Goal: Task Accomplishment & Management: Manage account settings

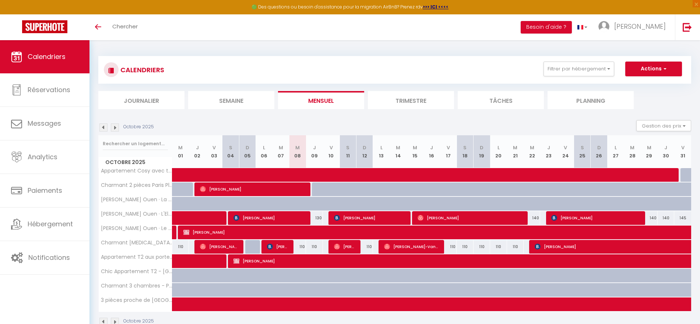
scroll to position [40, 0]
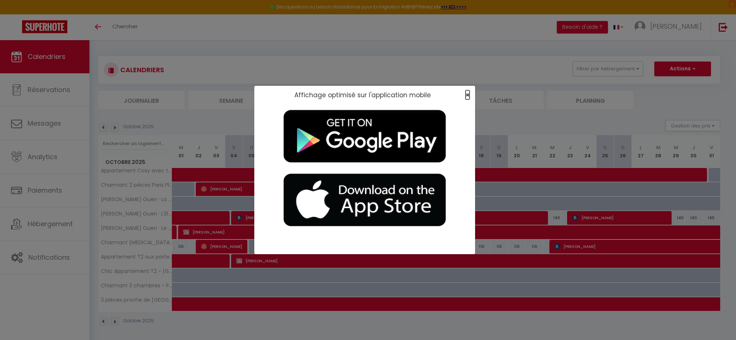
click at [342, 93] on span "×" at bounding box center [468, 94] width 4 height 9
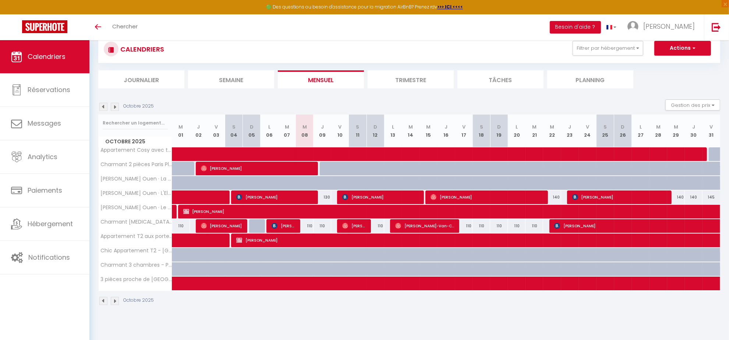
scroll to position [40, 0]
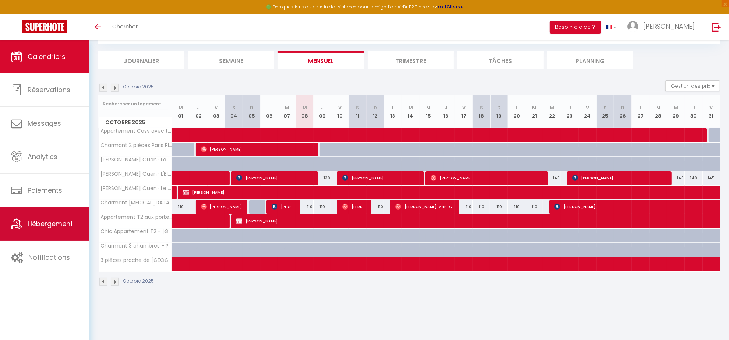
click at [34, 133] on span "Hébergement" at bounding box center [50, 223] width 45 height 9
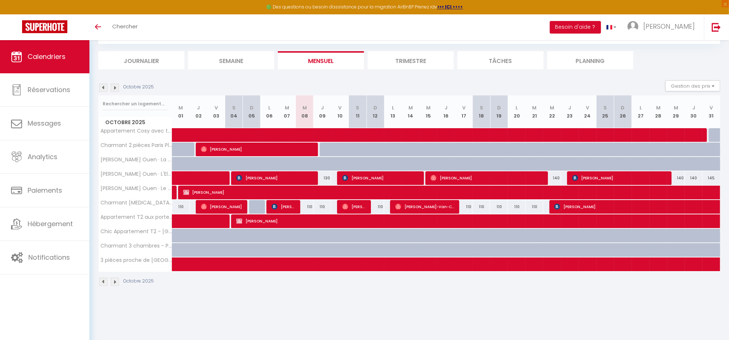
click at [114, 87] on img at bounding box center [115, 88] width 8 height 8
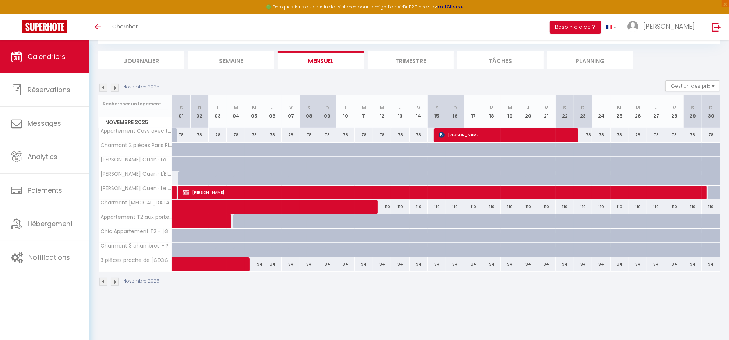
click at [114, 87] on img at bounding box center [115, 88] width 8 height 8
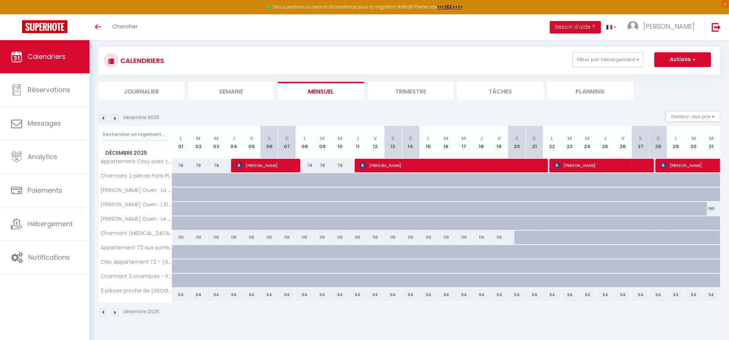
scroll to position [0, 0]
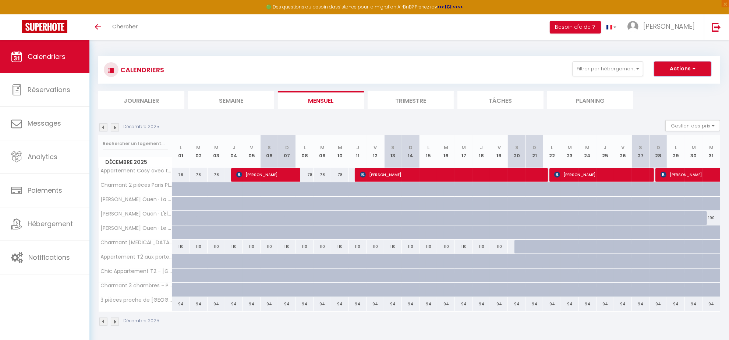
click at [342, 69] on span "button" at bounding box center [693, 68] width 4 height 7
click at [342, 85] on link "Nouvelle réservation" at bounding box center [675, 85] width 64 height 11
select select
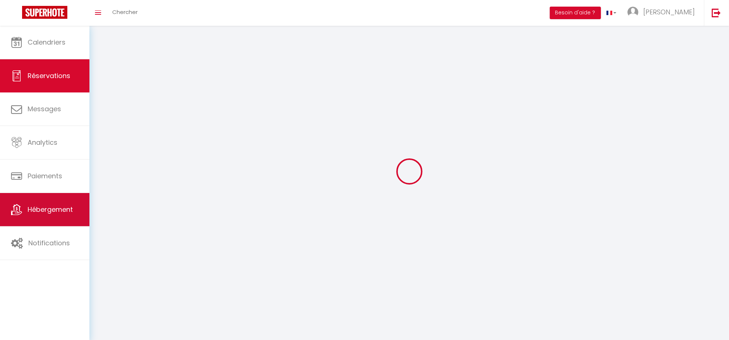
select select
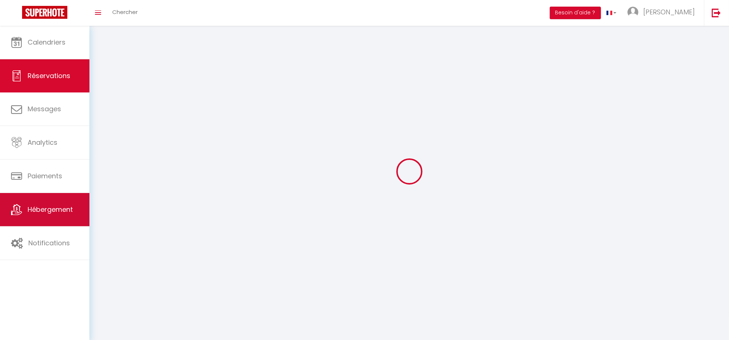
select select
checkbox input "false"
select select
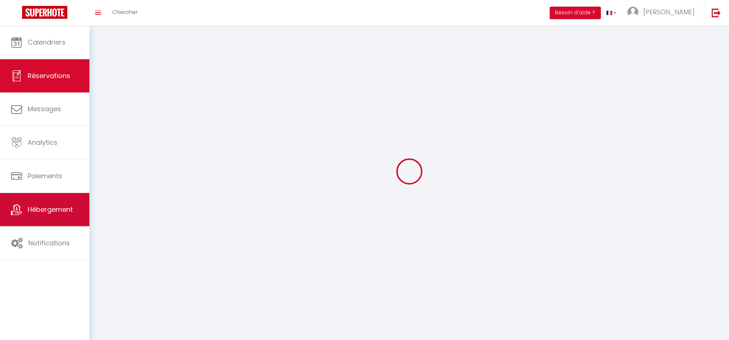
select select
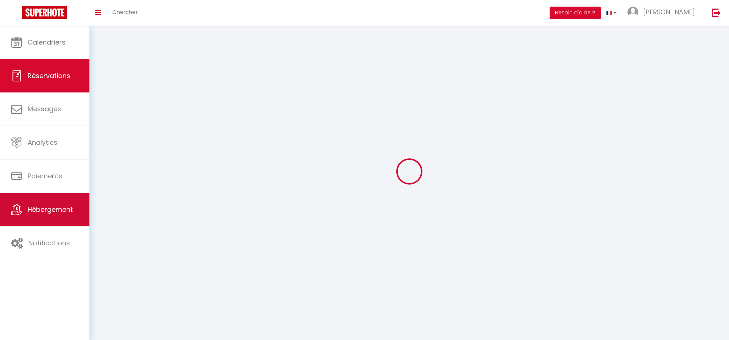
checkbox input "false"
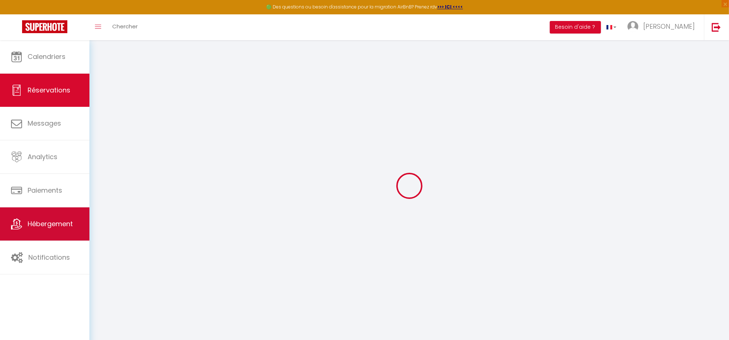
select select
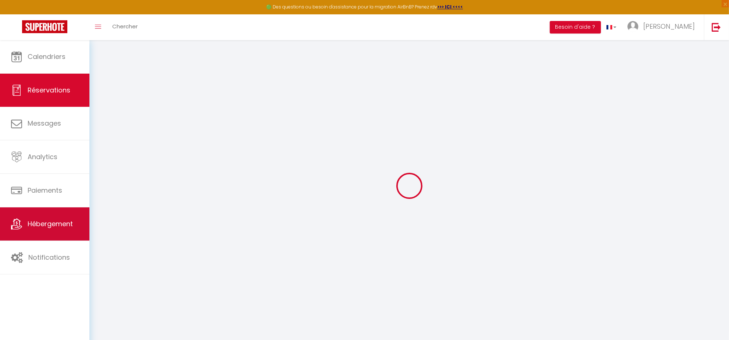
select select
checkbox input "false"
select select
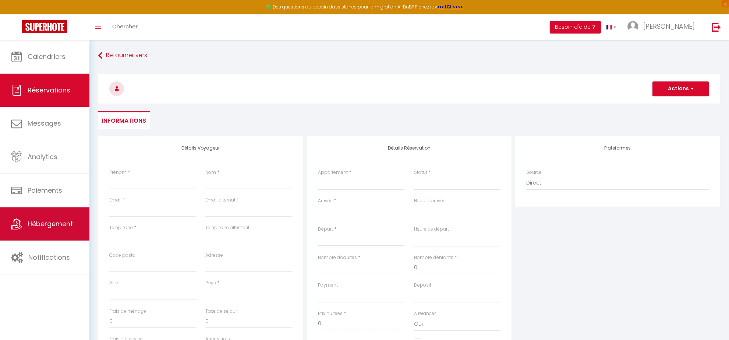
select select
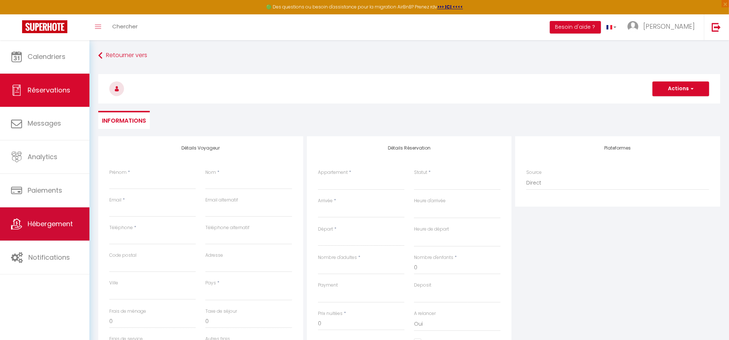
select select
checkbox input "false"
select select
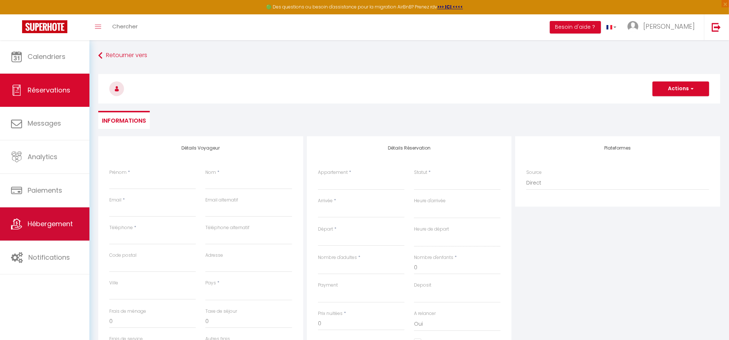
select select
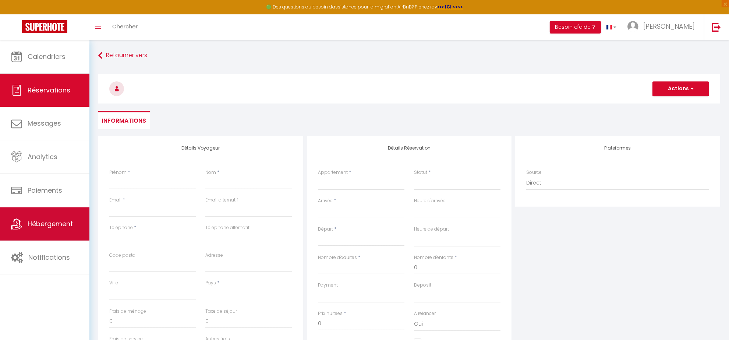
checkbox input "false"
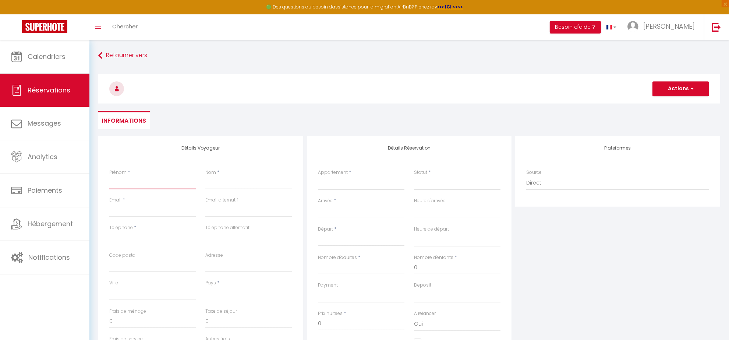
click at [118, 133] on input "Prénom" at bounding box center [152, 182] width 87 height 13
type input "L"
select select
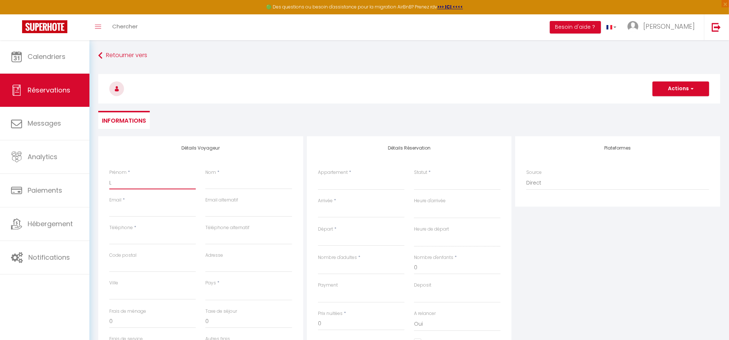
select select
checkbox input "false"
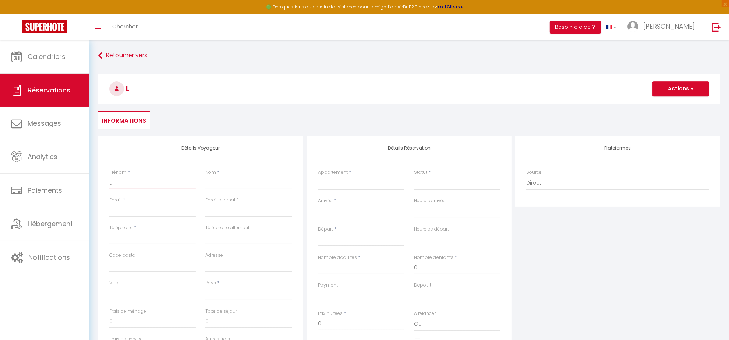
type input "La"
select select
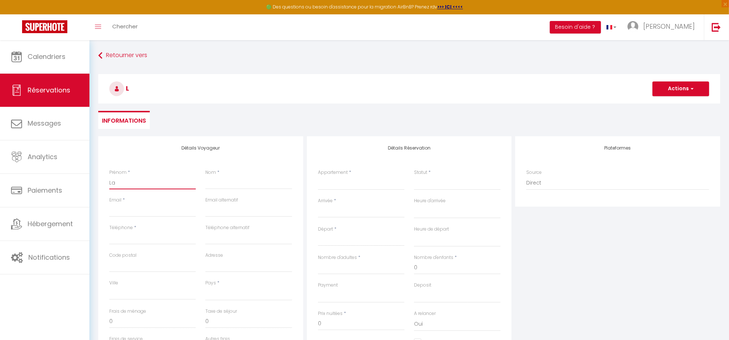
select select
checkbox input "false"
type input "Lau"
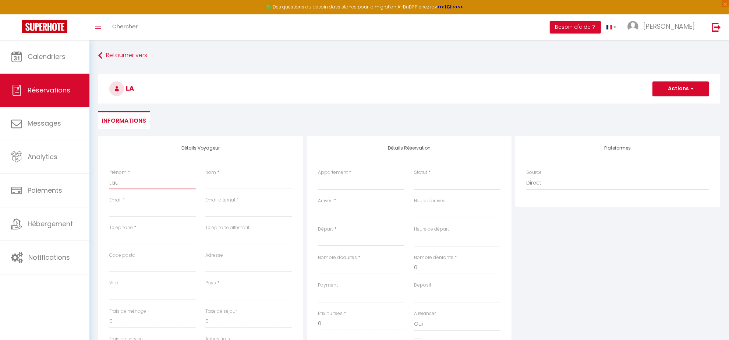
select select
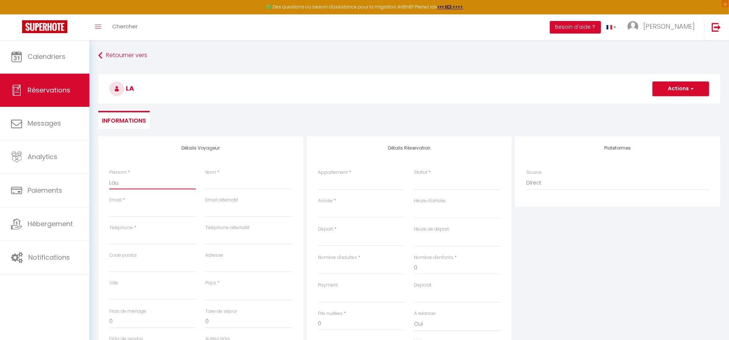
select select
checkbox input "false"
type input "Laur"
select select
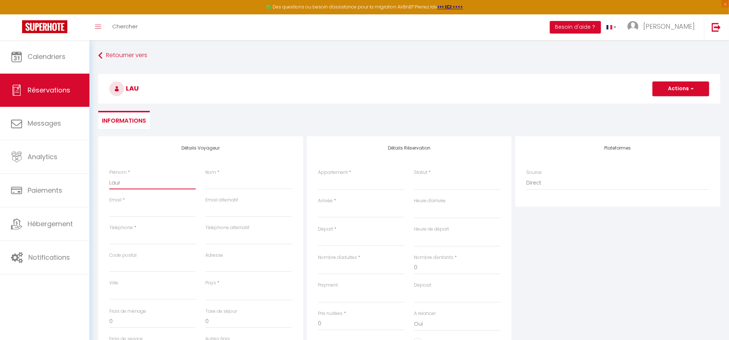
select select
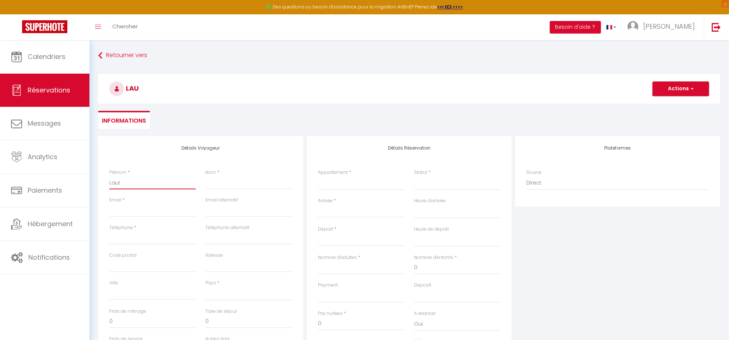
select select
checkbox input "false"
type input "Laura"
select select
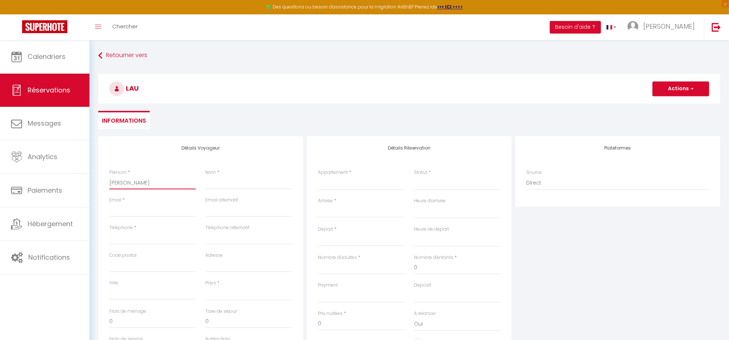
select select
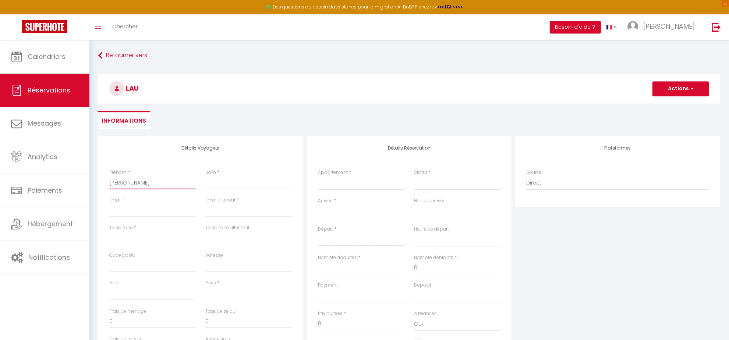
checkbox input "false"
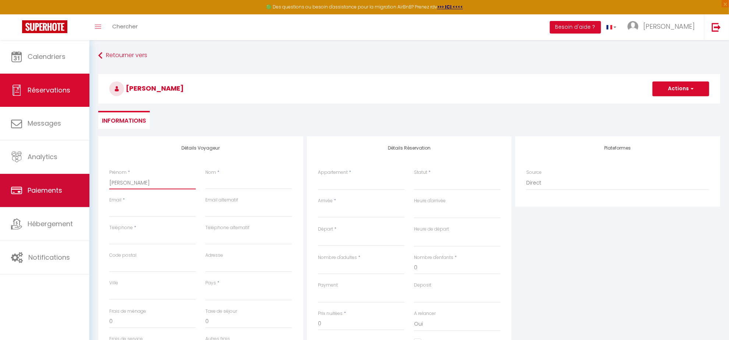
type input "Laura&"
select select
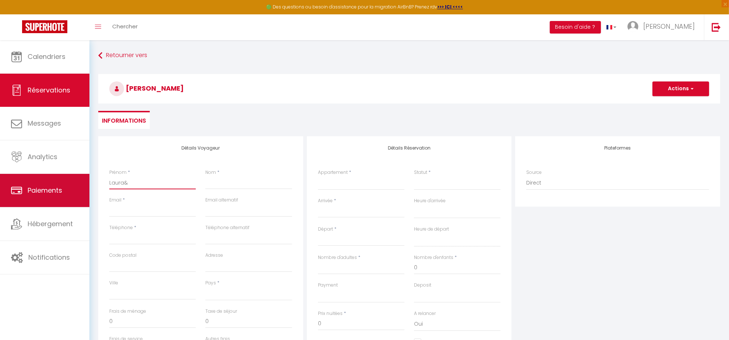
select select
checkbox input "false"
type input "Laura"
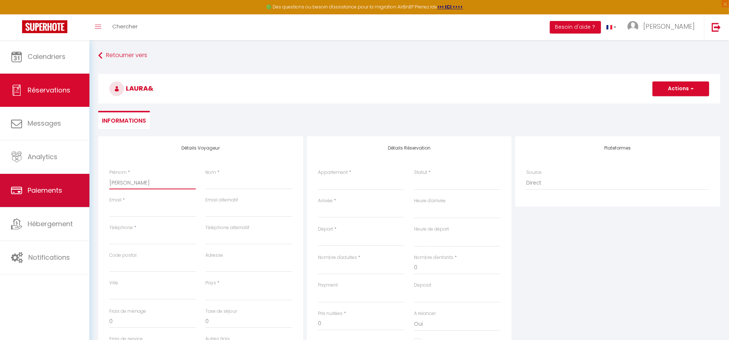
select select
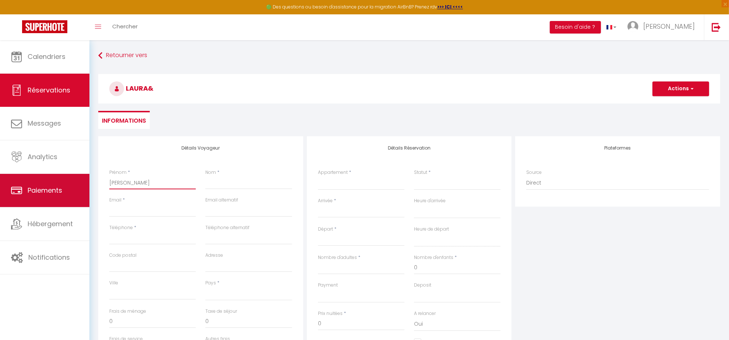
select select
checkbox input "false"
type input "Laura"
select select
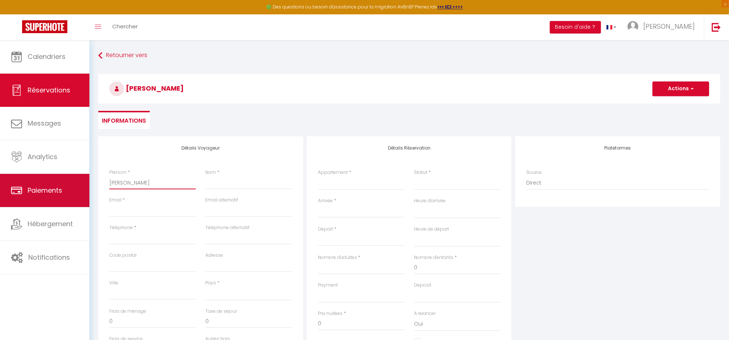
select select
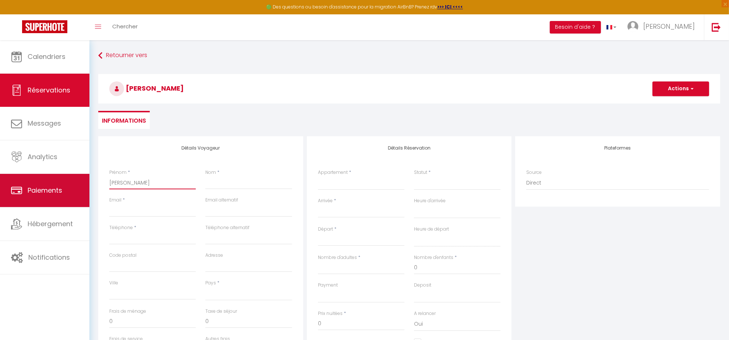
select select
checkbox input "false"
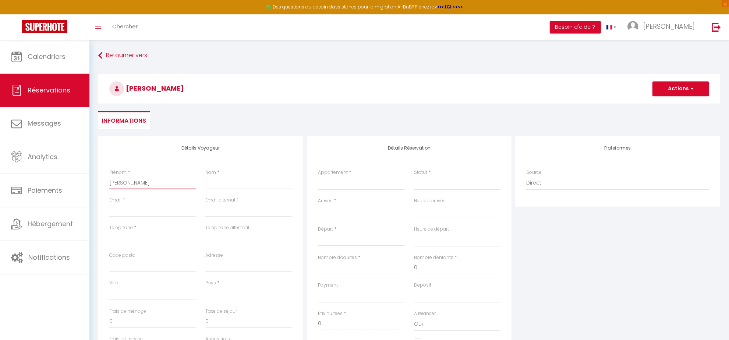
click at [170, 133] on input "Laura" at bounding box center [152, 182] width 87 height 13
paste input "ALCAZAR FUOLI"
type input "Laura ALCAZAR FUOLI"
select select
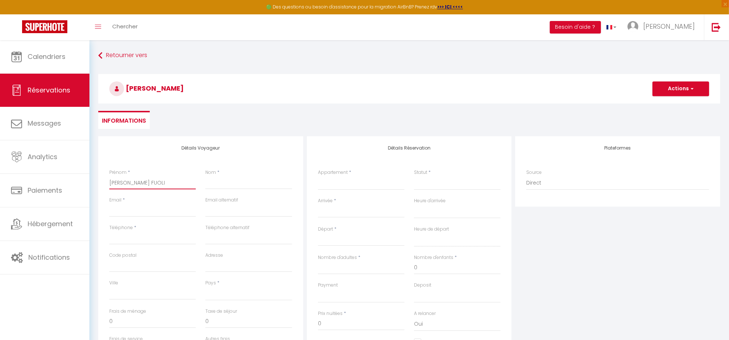
select select
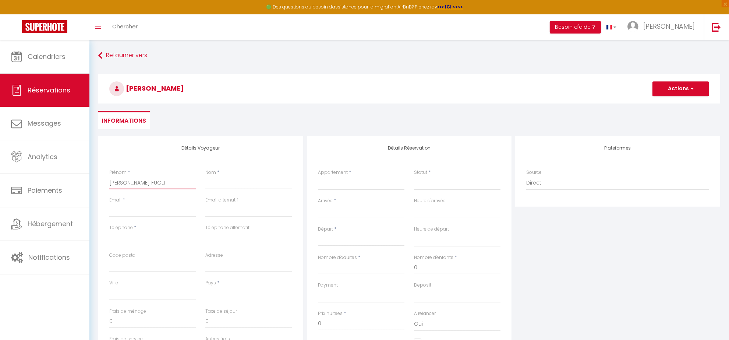
checkbox input "false"
type input "Laura ALCAZAR FUOLI &"
select select
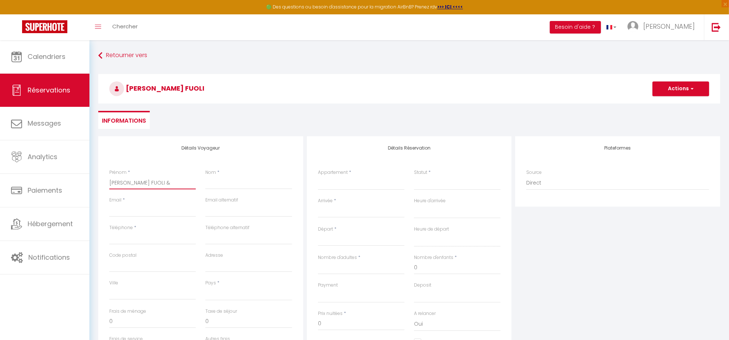
select select
checkbox input "false"
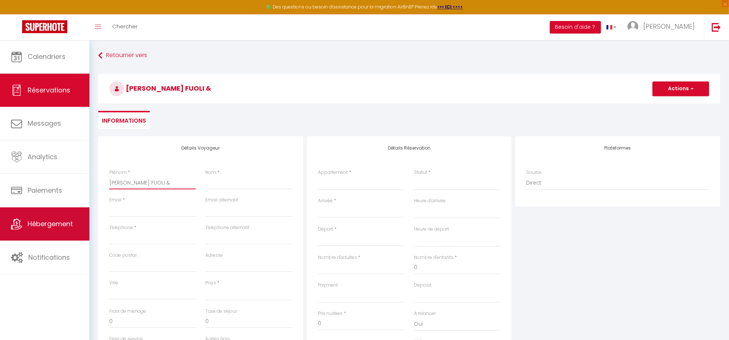
type input "Laura ALCAZAR FUOLI &"
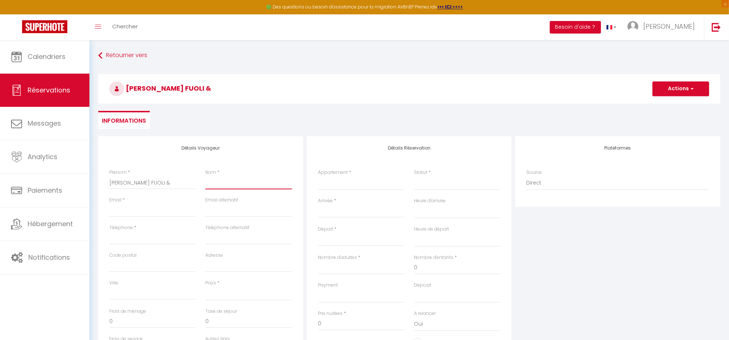
click at [226, 133] on input "Nom" at bounding box center [248, 182] width 87 height 13
paste input "HAKIM BOULHARES"
type input "HAKIM BOULHARES"
select select
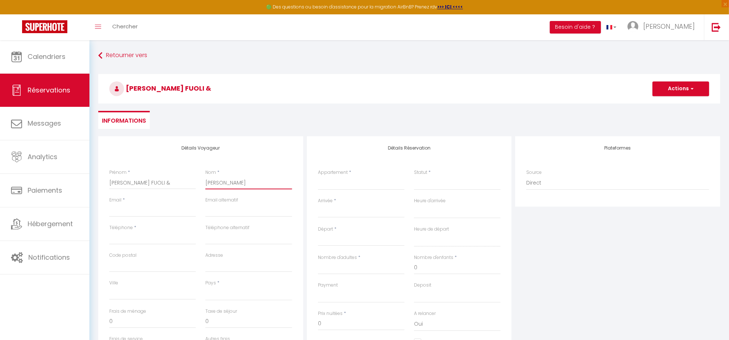
select select
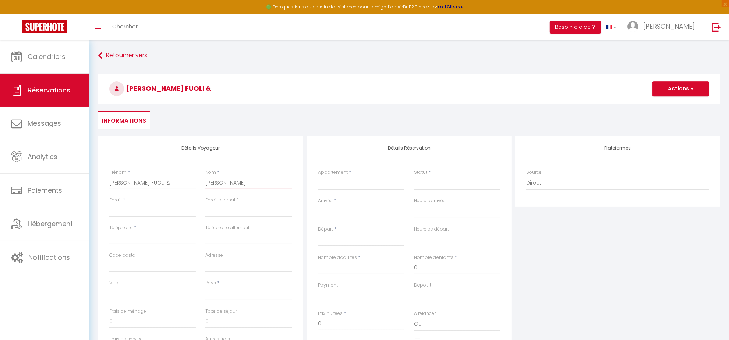
checkbox input "false"
click at [214, 133] on input "HAKIM BOULHARES" at bounding box center [248, 182] width 87 height 13
type input "HBOULHARES"
select select
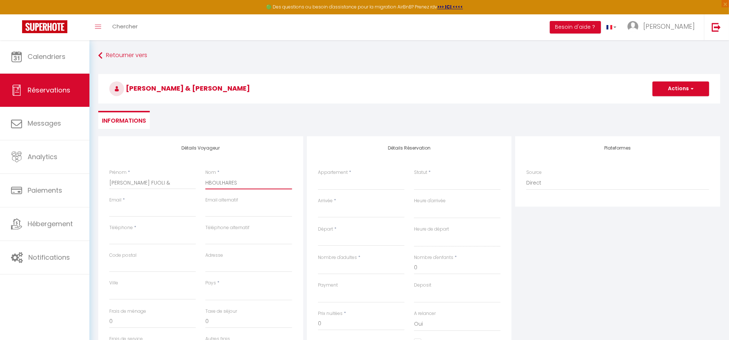
select select
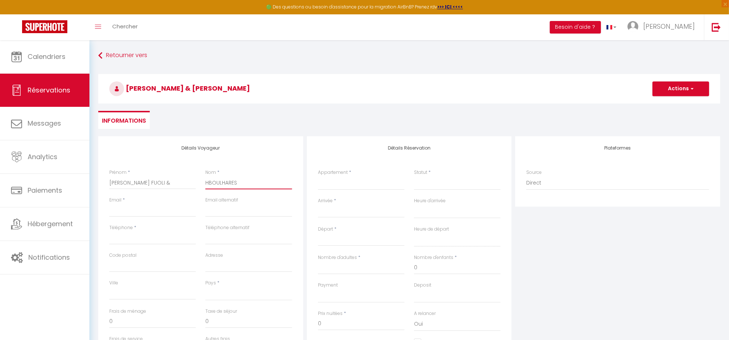
select select
checkbox input "false"
type input "HaBOULHARES"
select select
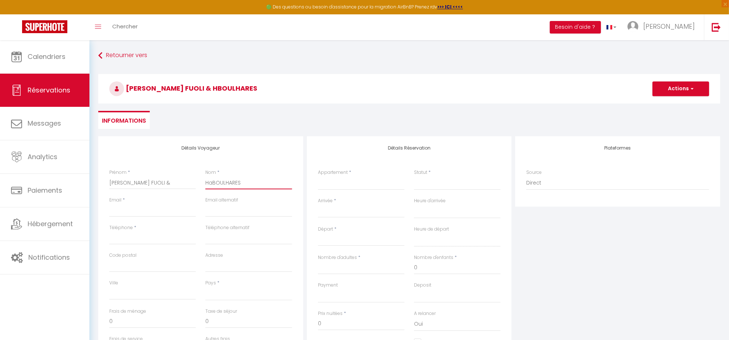
select select
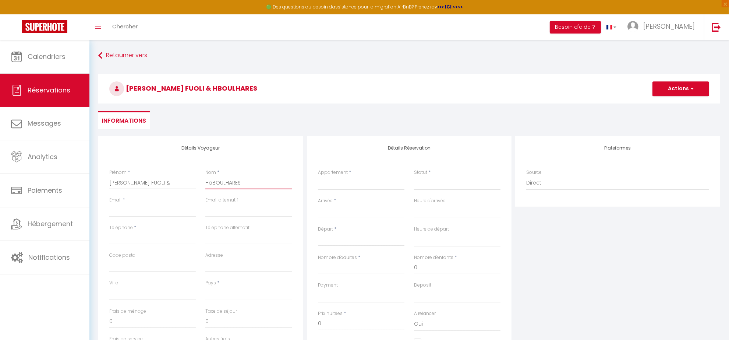
checkbox input "false"
type input "HakBOULHARES"
select select
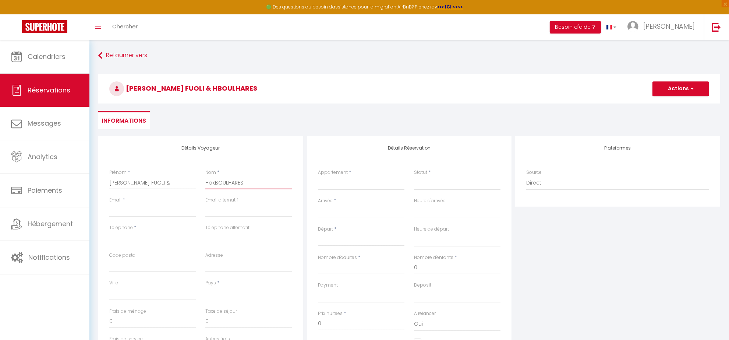
select select
checkbox input "false"
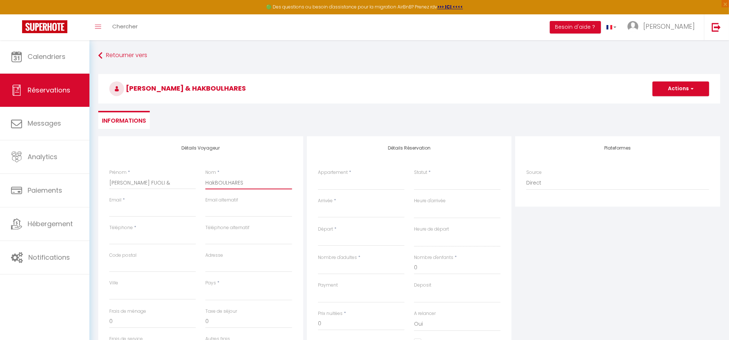
type input "HakiBOULHARES"
select select
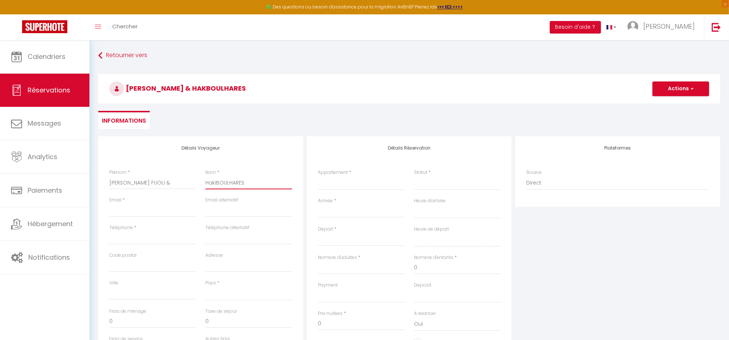
select select
checkbox input "false"
type input "HakimBOULHARES"
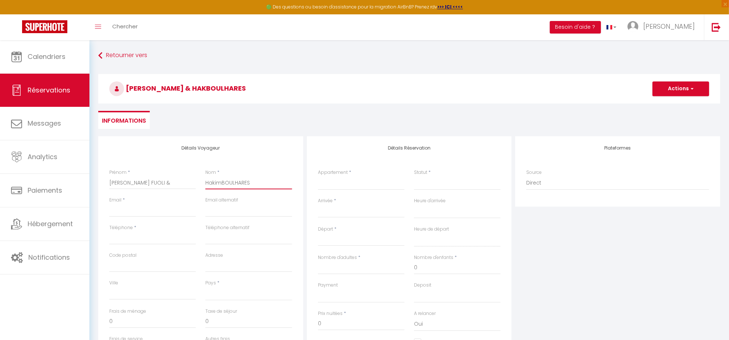
select select
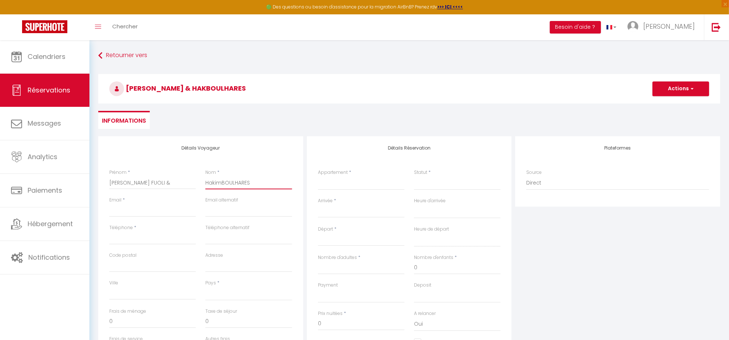
select select
checkbox input "false"
type input "Hakim BOULHARES"
select select
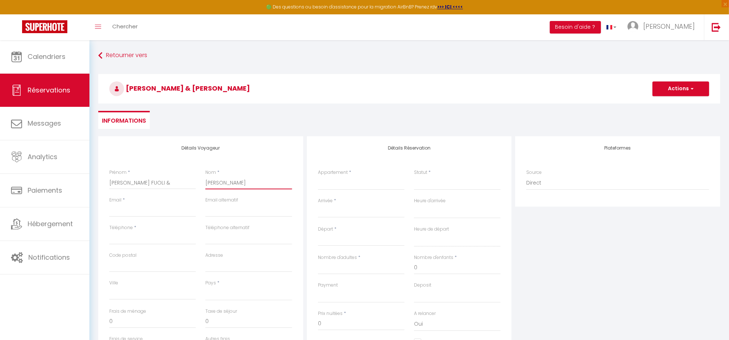
select select
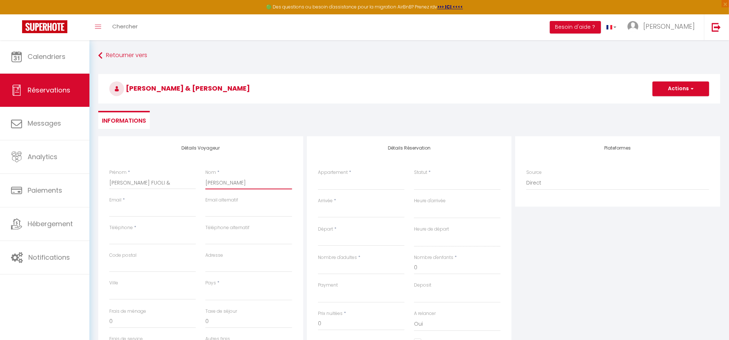
select select
checkbox input "false"
type input "Hakim BOULHARES"
click at [155, 133] on input "Email client" at bounding box center [152, 210] width 87 height 13
type input "i"
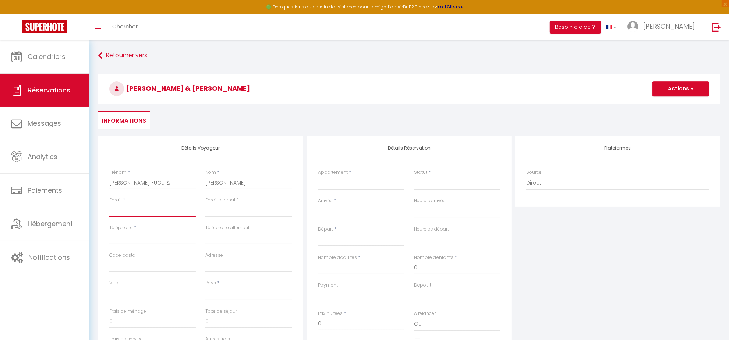
select select
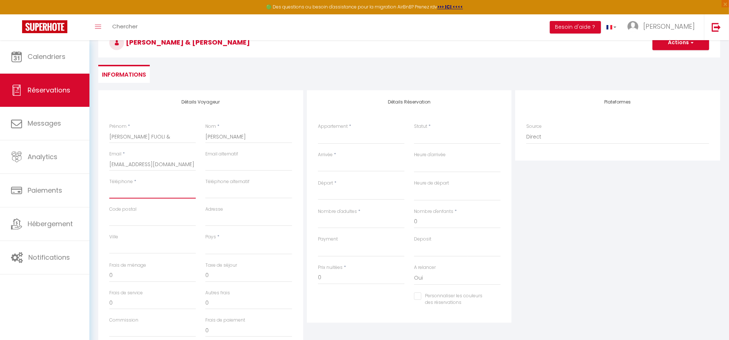
click at [130, 133] on input "Téléphone" at bounding box center [152, 191] width 87 height 13
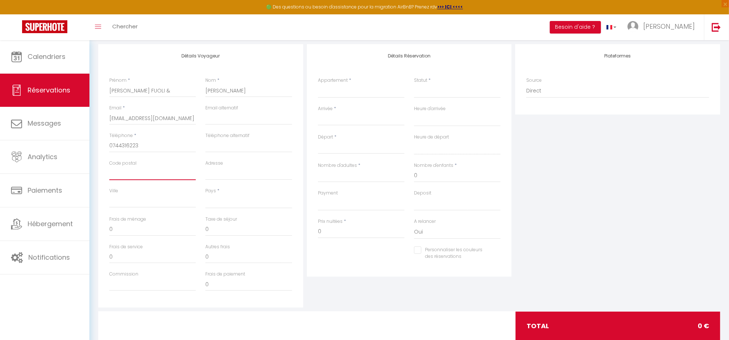
click at [140, 133] on input "Code postal" at bounding box center [152, 173] width 87 height 13
click at [237, 133] on input "Adresse" at bounding box center [248, 173] width 87 height 13
click at [232, 133] on select "France Portugal Afghanistan Albania Algeria American Samoa Andorra Angola Angui…" at bounding box center [248, 201] width 87 height 14
click at [205, 133] on select "France Portugal Afghanistan Albania Algeria American Samoa Andorra Angola Angui…" at bounding box center [248, 201] width 87 height 14
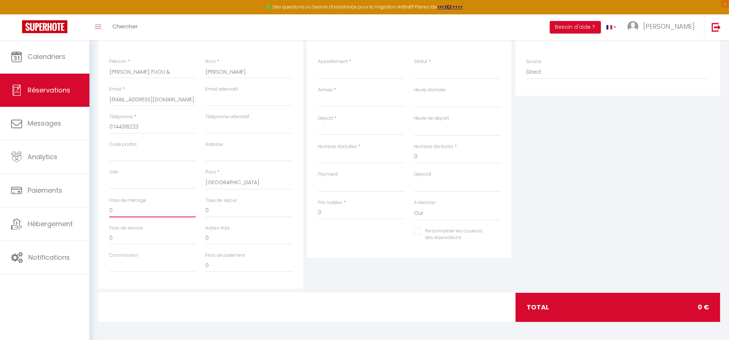
click at [130, 133] on input "0" at bounding box center [152, 210] width 87 height 13
click at [336, 133] on input "0" at bounding box center [361, 212] width 87 height 13
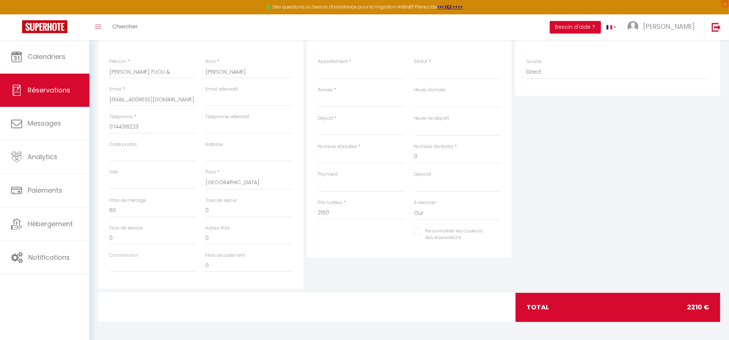
click at [342, 133] on div "Détails Réservation Appartement * Appartement T2 aux portes de Paris - Parking …" at bounding box center [409, 156] width 209 height 263
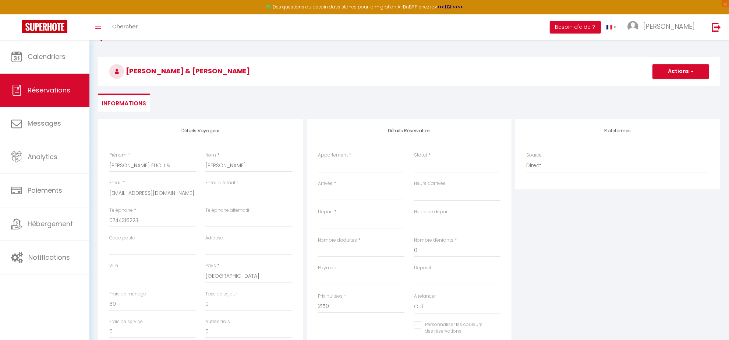
scroll to position [0, 0]
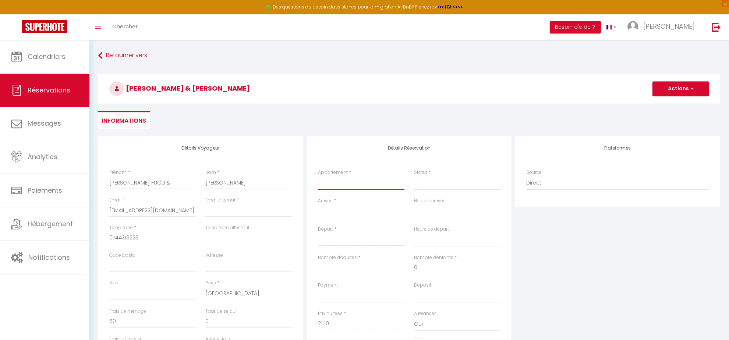
click at [342, 133] on select "Appartement T2 aux portes de Paris - Parking privatif Chic Appartement T2 - Par…" at bounding box center [361, 183] width 87 height 14
click at [318, 133] on select "Appartement T2 aux portes de Paris - Parking privatif Chic Appartement T2 - Par…" at bounding box center [361, 183] width 87 height 14
click at [342, 133] on select "Appartement T2 aux portes de Paris - Parking privatif Chic Appartement T2 - Par…" at bounding box center [361, 183] width 87 height 14
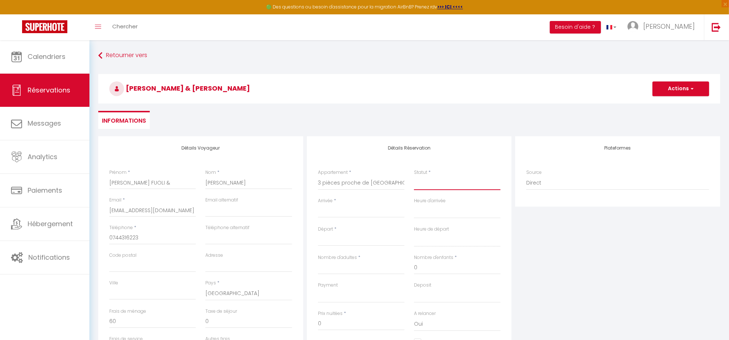
click at [342, 133] on select "Confirmé Non Confirmé Annulé Annulé par le voyageur No Show Request" at bounding box center [457, 183] width 87 height 14
click at [336, 133] on input "Arrivée" at bounding box center [361, 212] width 87 height 10
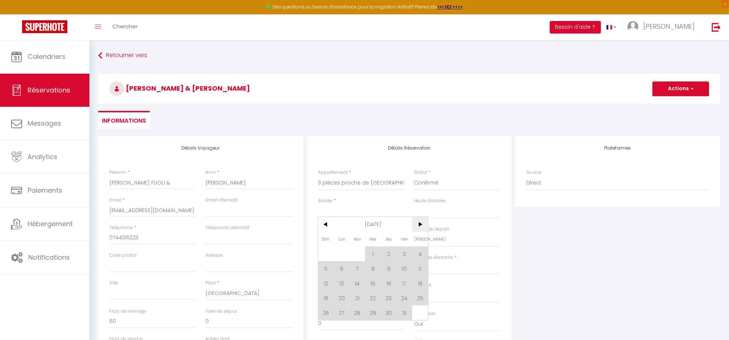
click at [342, 133] on span ">" at bounding box center [420, 224] width 16 height 15
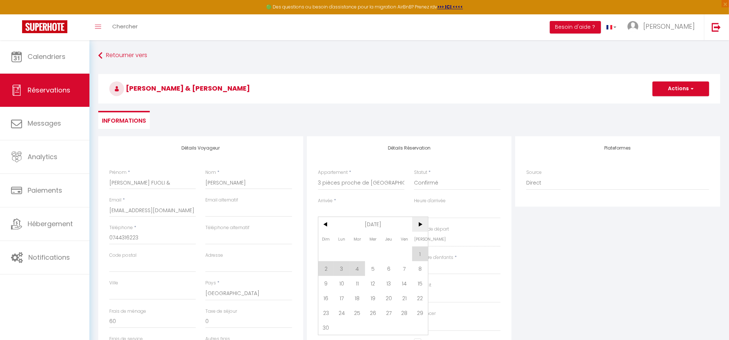
click at [342, 133] on span ">" at bounding box center [420, 224] width 16 height 15
click at [342, 133] on span "2" at bounding box center [405, 253] width 16 height 15
click at [334, 133] on input "Sam 03 Janvier 2026" at bounding box center [361, 240] width 87 height 10
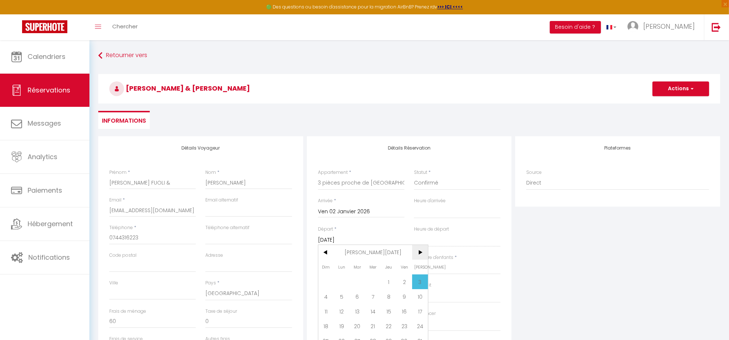
click at [342, 133] on span ">" at bounding box center [420, 252] width 16 height 15
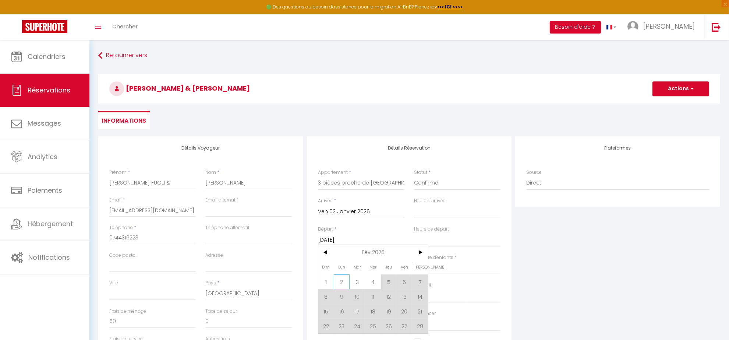
click at [342, 133] on span "2" at bounding box center [342, 281] width 16 height 15
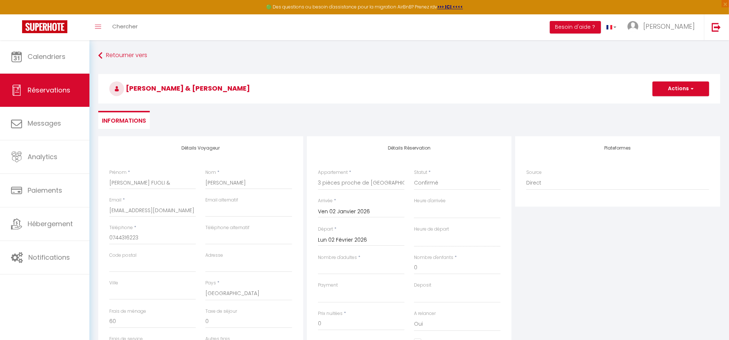
click at [342, 133] on div "Plateformes Source Direct Airbnb.com Booking.com Chalet montagne Expedia Gite d…" at bounding box center [618, 267] width 209 height 263
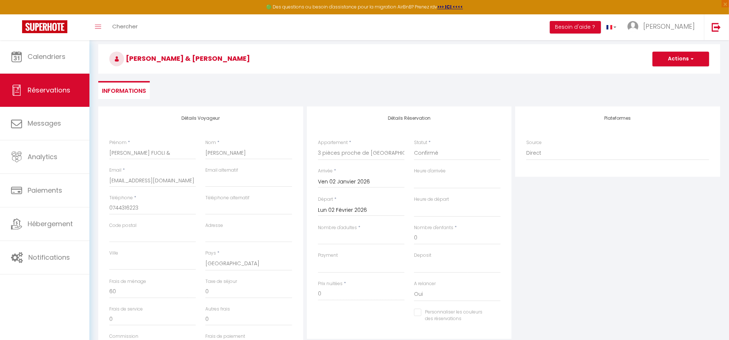
scroll to position [46, 0]
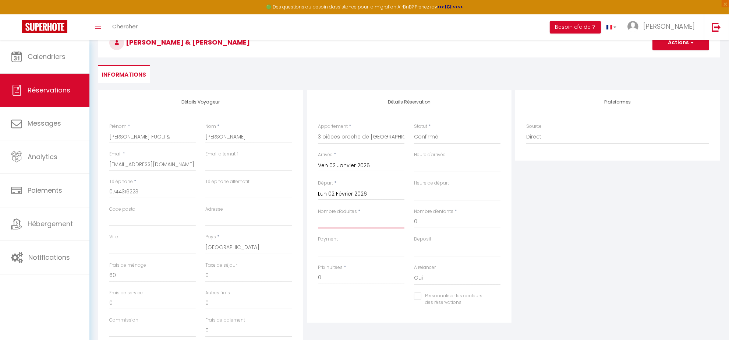
click at [334, 133] on input "Nombre d'adultes" at bounding box center [361, 221] width 87 height 13
click at [342, 133] on div "Plateformes Source Direct Airbnb.com Booking.com Chalet montagne Expedia Gite d…" at bounding box center [618, 221] width 209 height 263
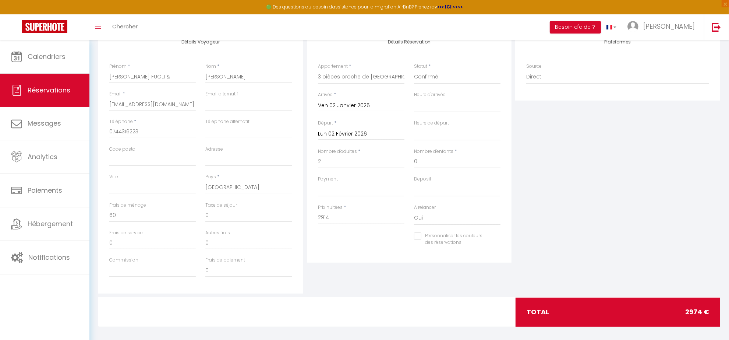
scroll to position [111, 0]
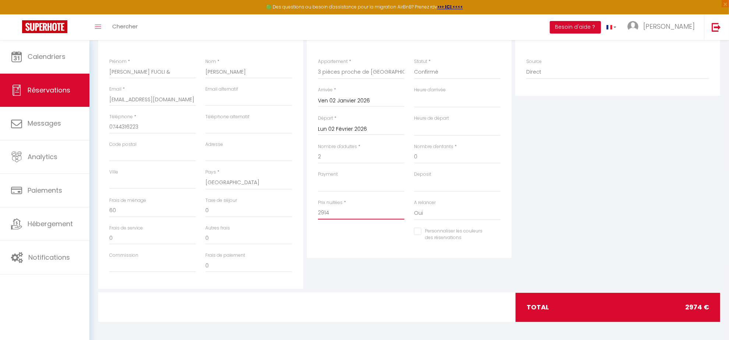
click at [342, 133] on input "2914" at bounding box center [361, 212] width 87 height 13
click at [342, 133] on div "Détails Réservation Appartement * Appartement T2 aux portes de Paris - Parking …" at bounding box center [409, 156] width 209 height 263
click at [119, 133] on input "0" at bounding box center [152, 210] width 87 height 13
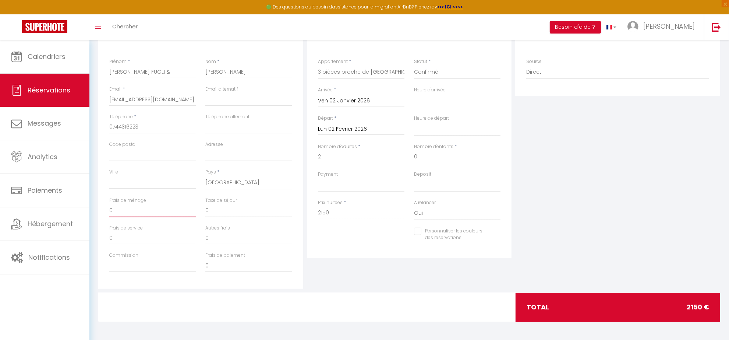
click at [119, 133] on input "0" at bounding box center [152, 210] width 87 height 13
click at [342, 133] on div "Détails Réservation Appartement * Appartement T2 aux portes de Paris - Parking …" at bounding box center [409, 156] width 209 height 263
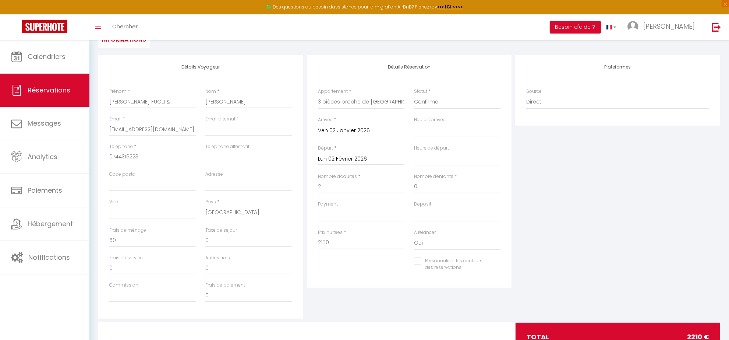
scroll to position [65, 0]
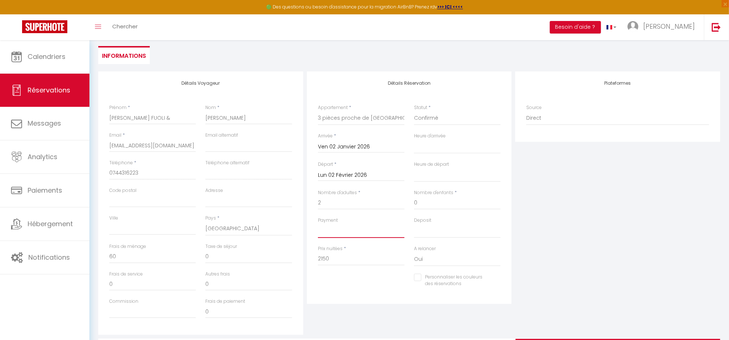
click at [332, 133] on select "OK KO" at bounding box center [361, 231] width 87 height 14
click at [318, 133] on select "OK KO" at bounding box center [361, 231] width 87 height 14
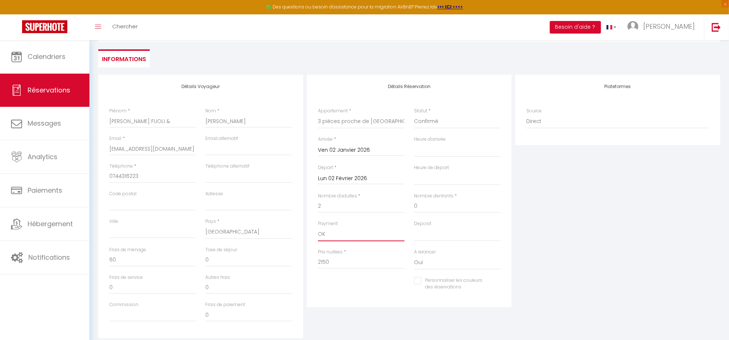
scroll to position [92, 0]
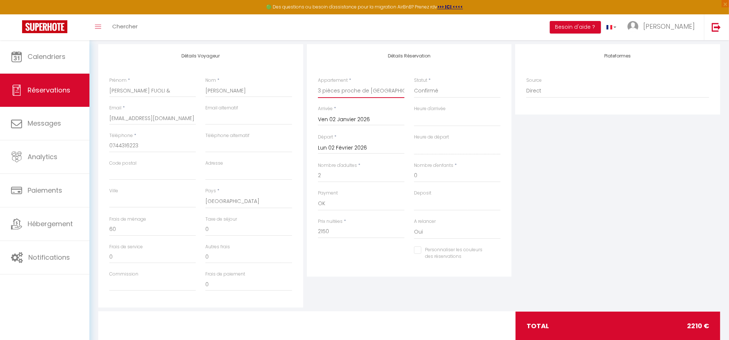
click at [342, 91] on select "Appartement T2 aux portes de Paris - Parking privatif Chic Appartement T2 - Par…" at bounding box center [361, 91] width 87 height 14
click at [318, 84] on select "Appartement T2 aux portes de Paris - Parking privatif Chic Appartement T2 - Par…" at bounding box center [361, 91] width 87 height 14
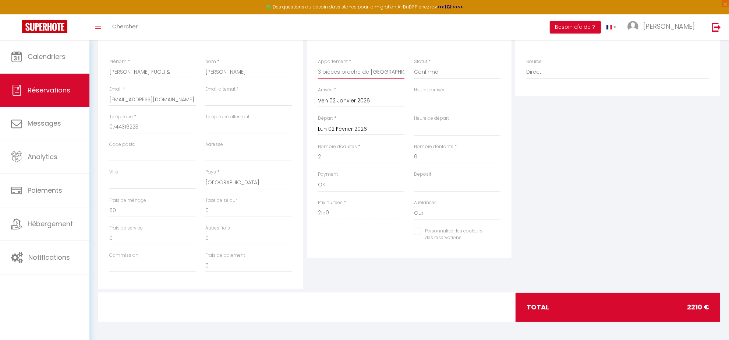
scroll to position [0, 0]
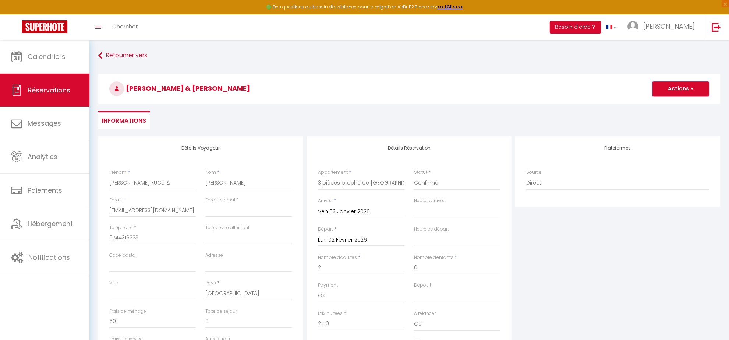
click at [342, 93] on button "Actions" at bounding box center [681, 88] width 57 height 15
click at [342, 106] on link "Enregistrer" at bounding box center [674, 105] width 58 height 10
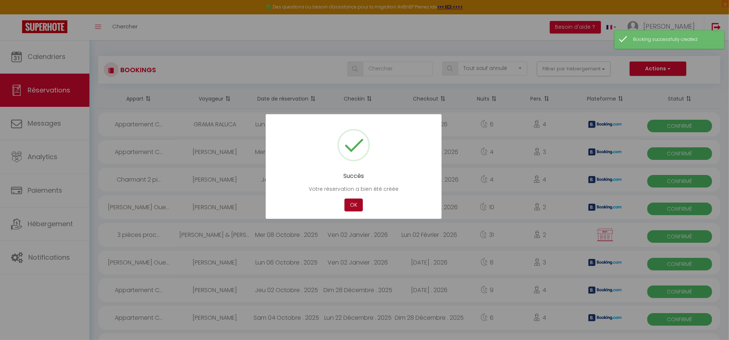
click at [342, 133] on button "OK" at bounding box center [354, 204] width 18 height 13
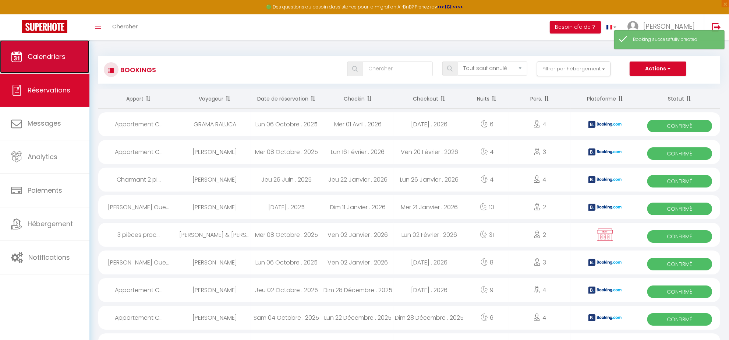
click at [47, 57] on span "Calendriers" at bounding box center [47, 56] width 38 height 9
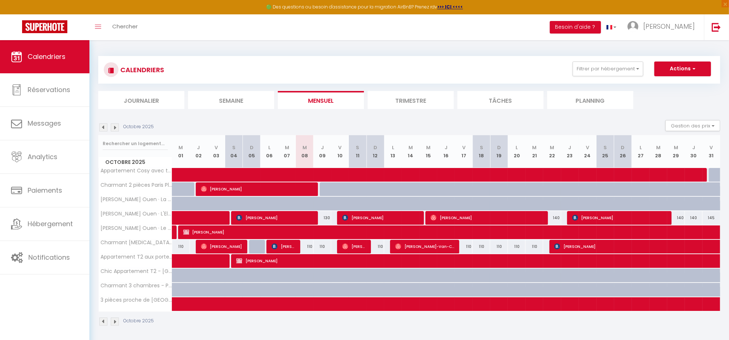
click at [113, 130] on img at bounding box center [115, 127] width 8 height 8
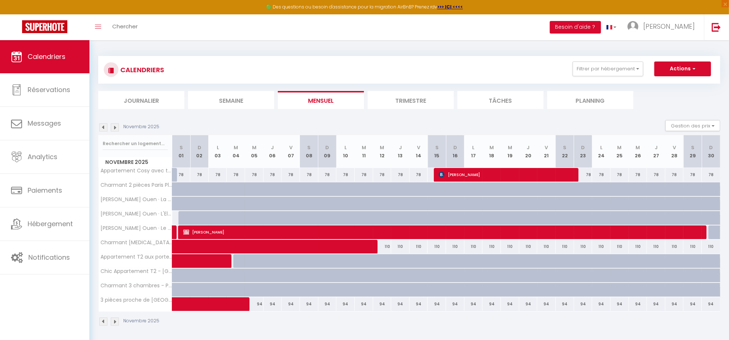
click at [115, 129] on img at bounding box center [115, 127] width 8 height 8
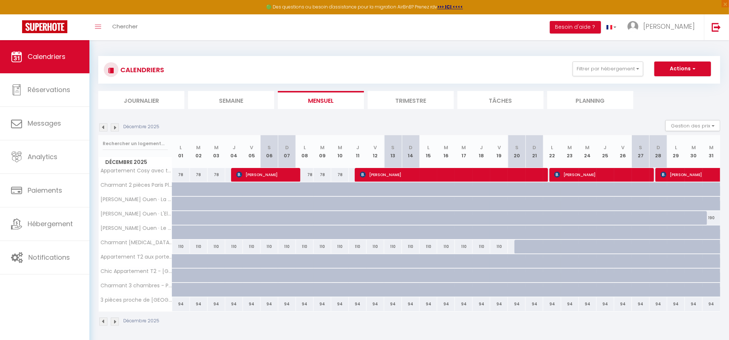
click at [115, 129] on img at bounding box center [115, 127] width 8 height 8
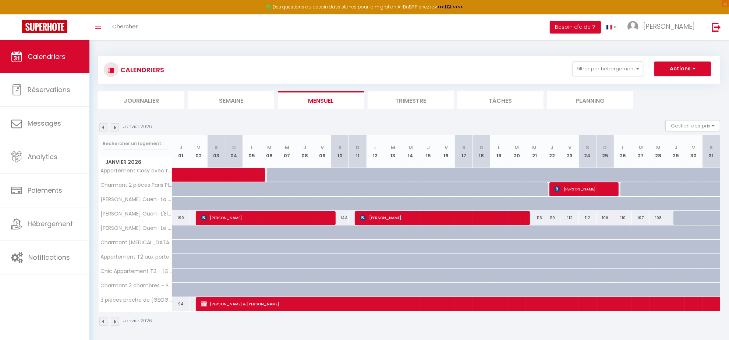
click at [103, 128] on img at bounding box center [103, 127] width 8 height 8
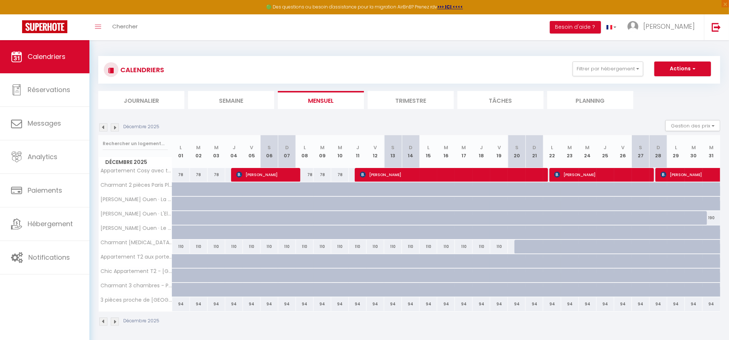
click at [117, 126] on img at bounding box center [115, 127] width 8 height 8
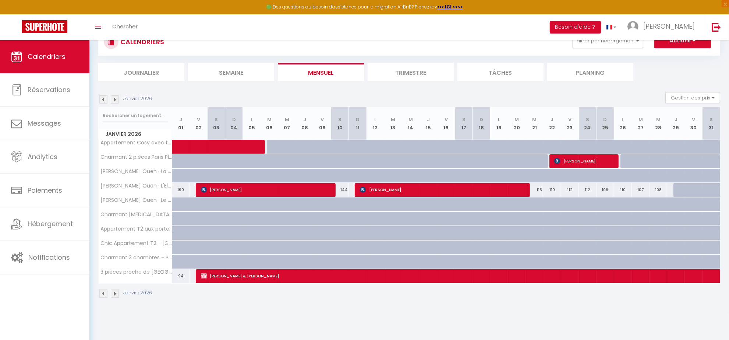
scroll to position [40, 0]
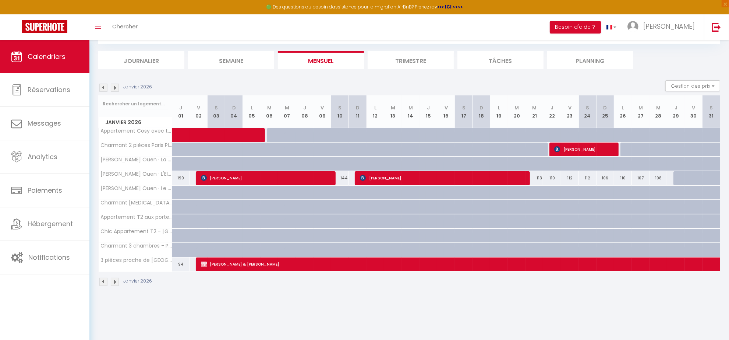
click at [115, 89] on img at bounding box center [115, 88] width 8 height 8
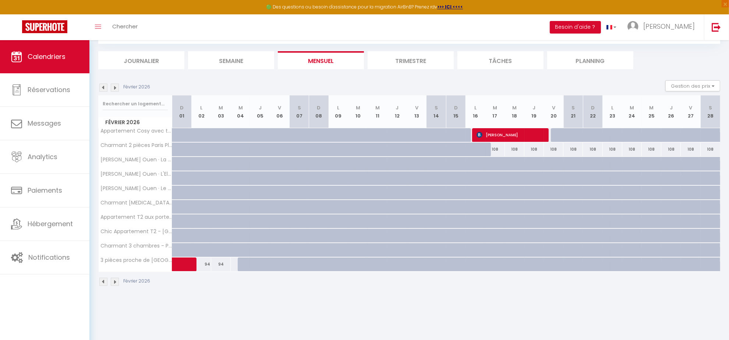
click at [222, 133] on div "94" at bounding box center [221, 264] width 20 height 14
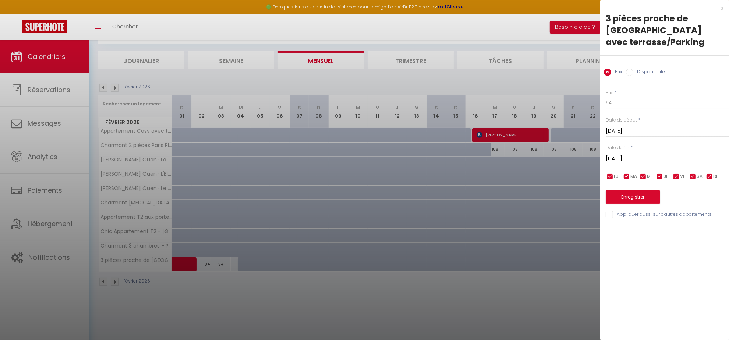
click at [342, 133] on input "Mer 04 Février 2026" at bounding box center [667, 159] width 123 height 10
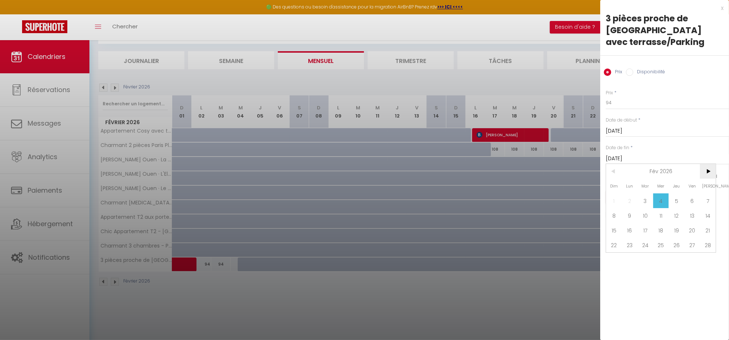
click at [342, 133] on span ">" at bounding box center [708, 171] width 16 height 15
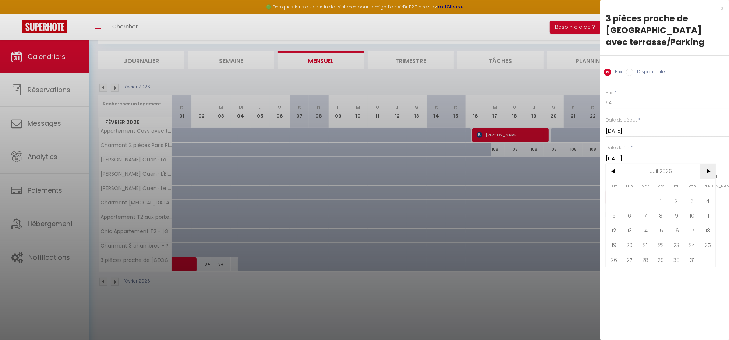
click at [342, 133] on span ">" at bounding box center [708, 171] width 16 height 15
click at [342, 133] on span "<" at bounding box center [614, 171] width 16 height 15
click at [342, 133] on span "30" at bounding box center [677, 259] width 16 height 15
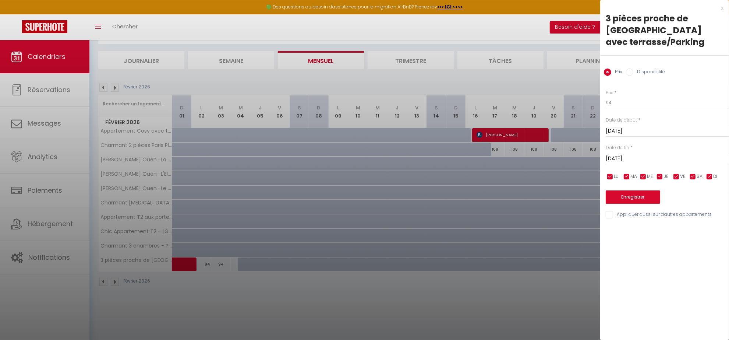
click at [342, 133] on input "Jeu 30 Juillet 2026" at bounding box center [667, 159] width 123 height 10
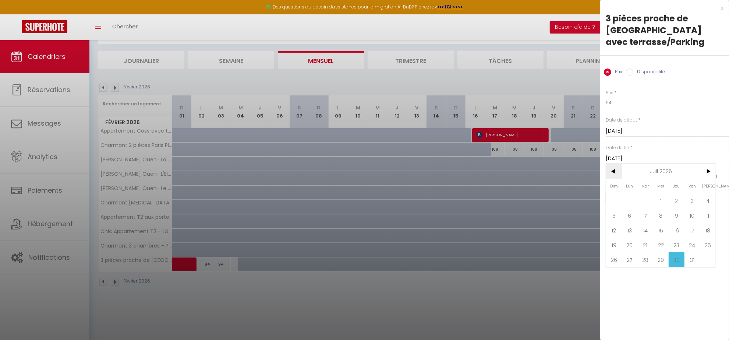
click at [342, 133] on span "<" at bounding box center [614, 171] width 16 height 15
click at [342, 133] on span "30" at bounding box center [646, 259] width 16 height 15
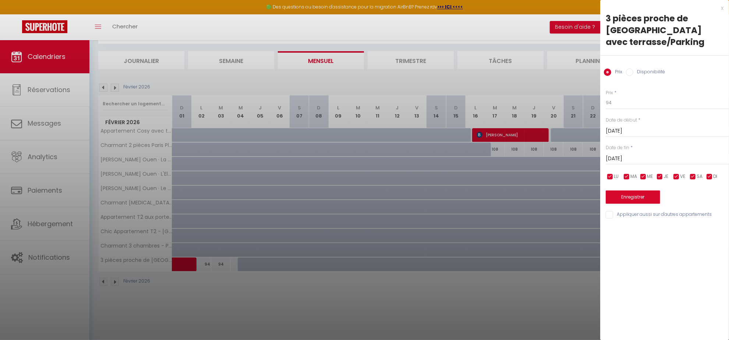
click at [342, 68] on input "Disponibilité" at bounding box center [629, 71] width 7 height 7
click at [342, 96] on select "Disponible Indisponible" at bounding box center [667, 103] width 123 height 14
click at [342, 133] on button "Enregistrer" at bounding box center [633, 197] width 54 height 13
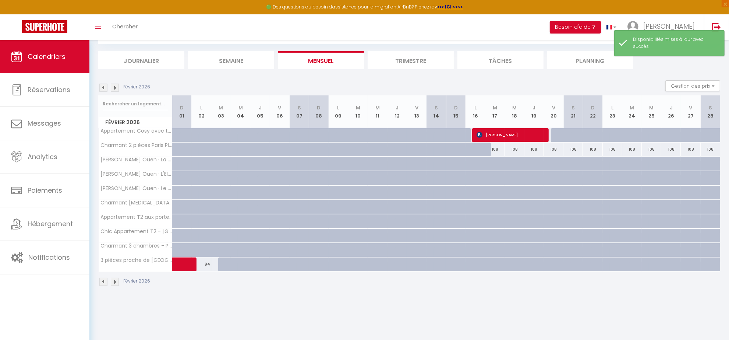
click at [100, 85] on img at bounding box center [103, 88] width 8 height 8
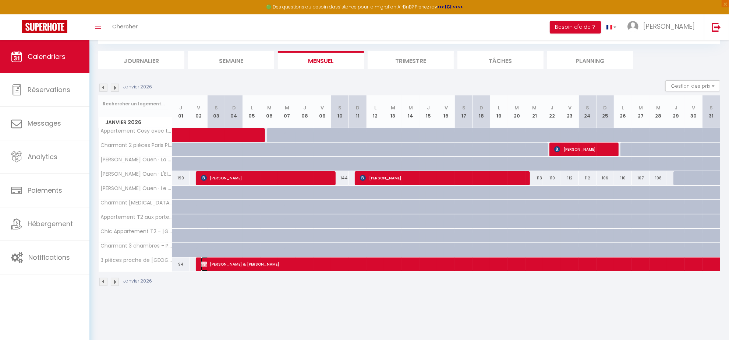
click at [208, 133] on span "Laura ALCAZAR FUOLI & Hakim BOULHARES" at bounding box center [463, 264] width 525 height 14
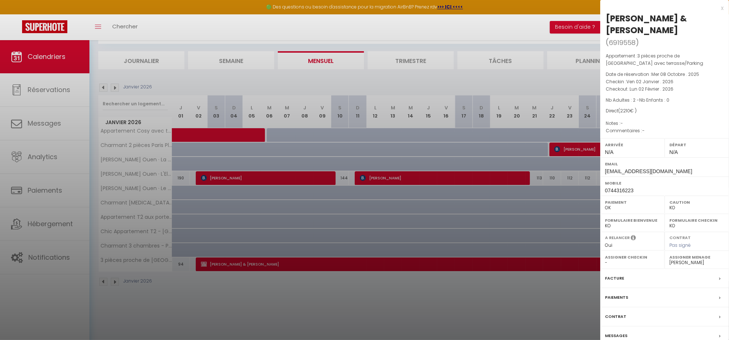
click at [342, 133] on label "Messages" at bounding box center [616, 336] width 22 height 8
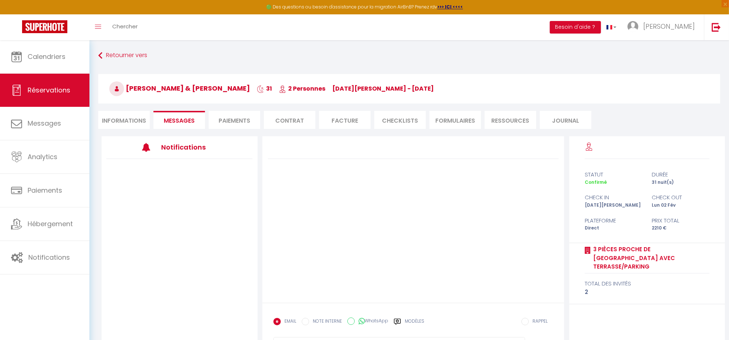
click at [175, 126] on li "Messages" at bounding box center [180, 120] width 52 height 18
click at [132, 120] on li "Informations" at bounding box center [124, 120] width 52 height 18
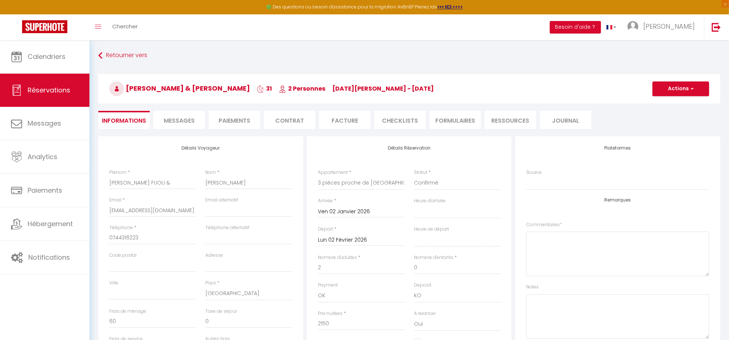
click at [342, 122] on li "Facture" at bounding box center [345, 120] width 52 height 18
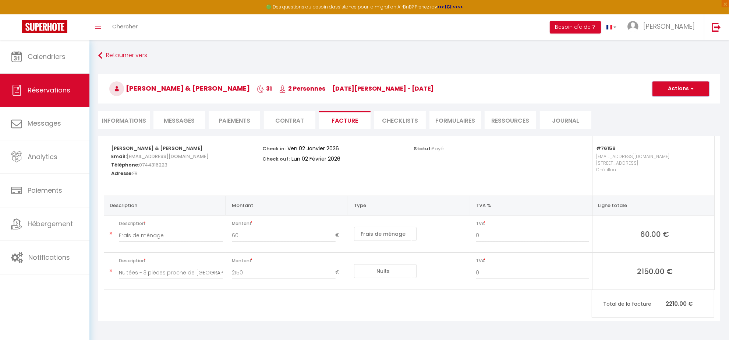
click at [342, 89] on span "button" at bounding box center [691, 88] width 4 height 7
click at [342, 114] on link "Aperçu et éditer" at bounding box center [676, 115] width 62 height 10
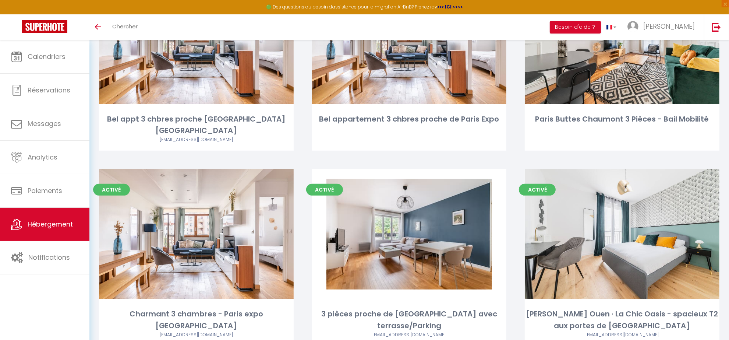
scroll to position [306, 0]
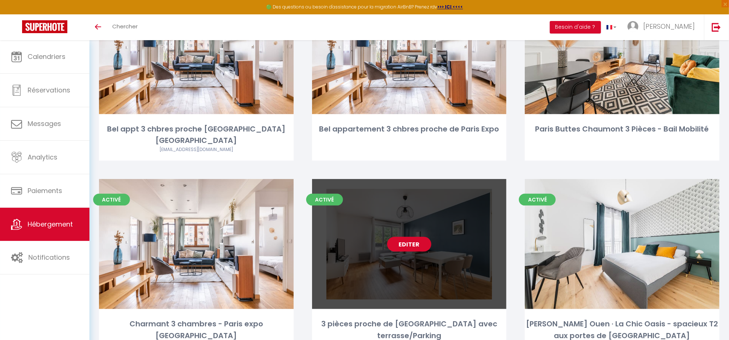
click at [404, 237] on link "Editer" at bounding box center [409, 244] width 44 height 15
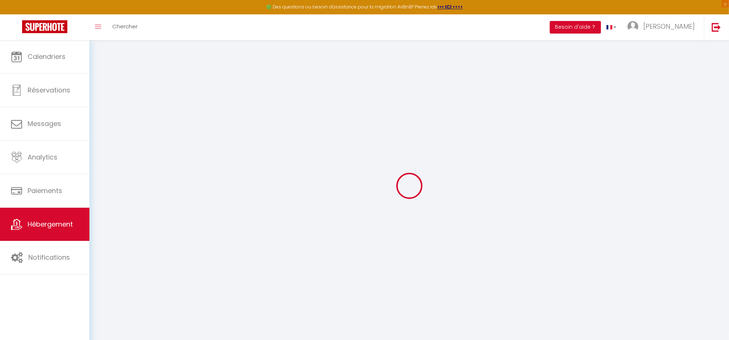
select select
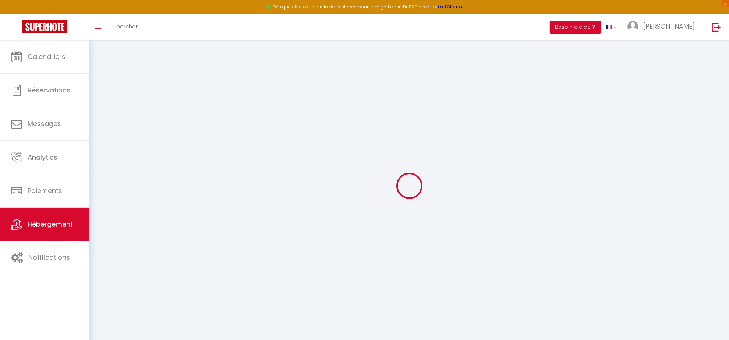
select select
checkbox input "false"
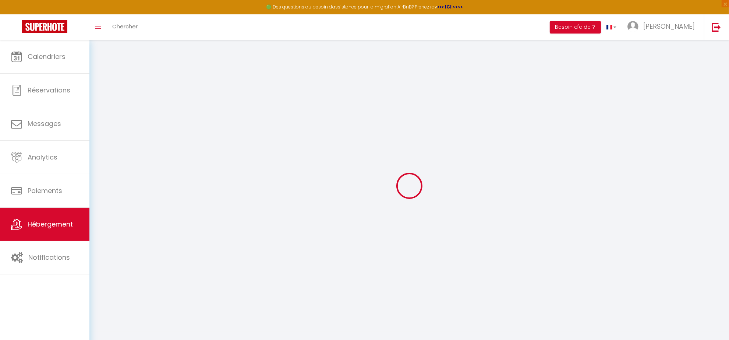
select select
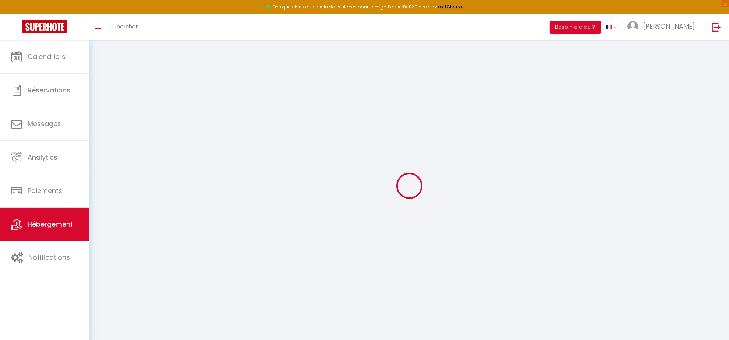
select select
checkbox input "false"
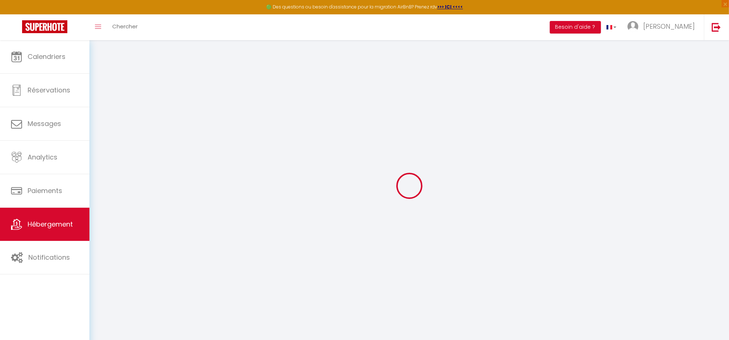
checkbox input "false"
select select
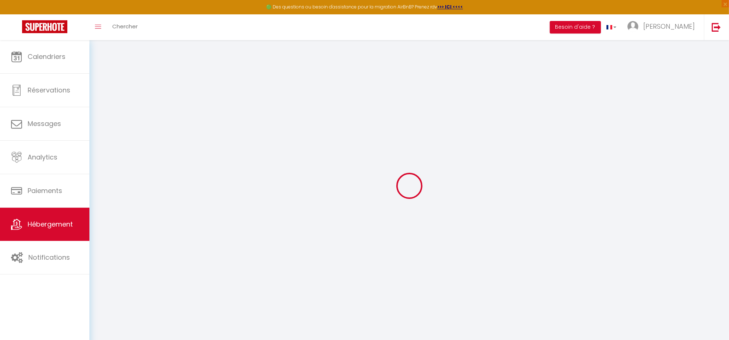
select select
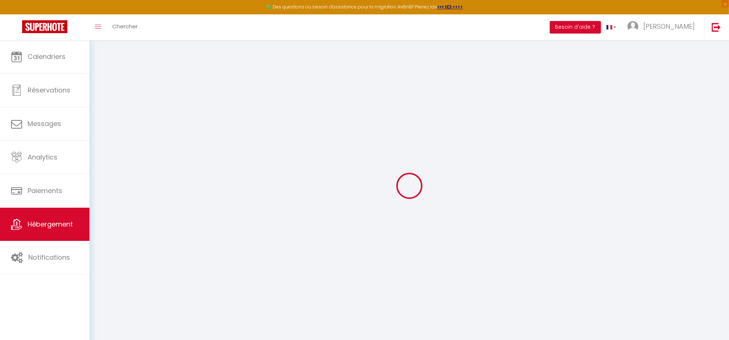
checkbox input "false"
select select
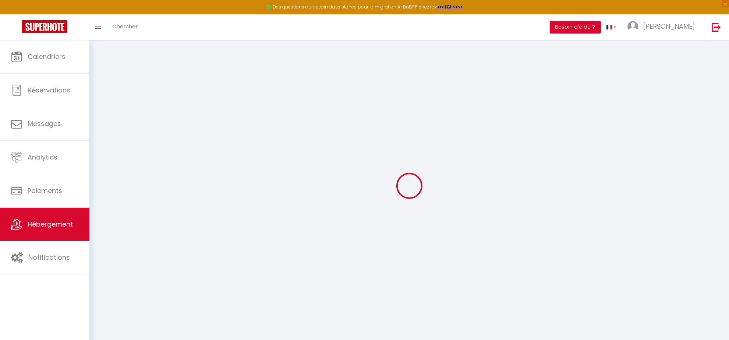
select select
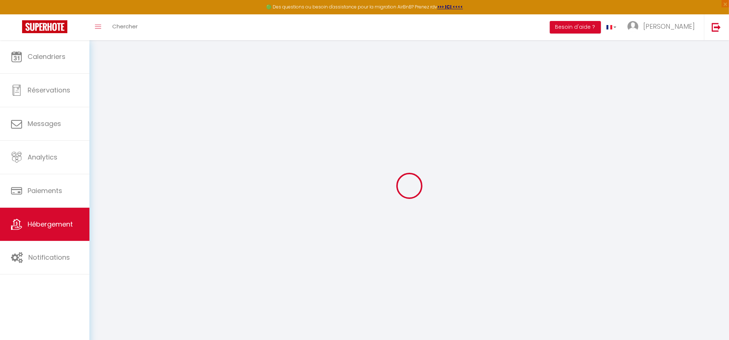
select select
checkbox input "false"
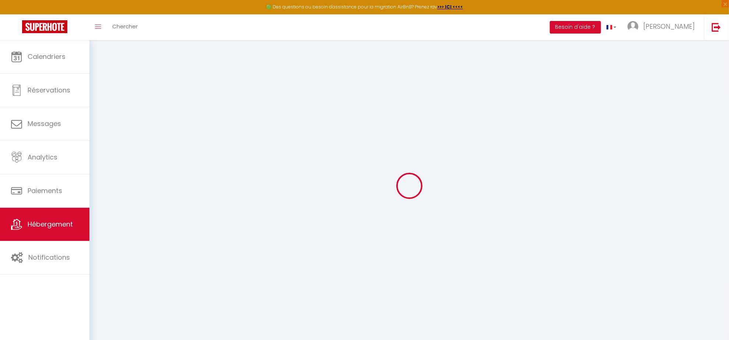
checkbox input "false"
select select
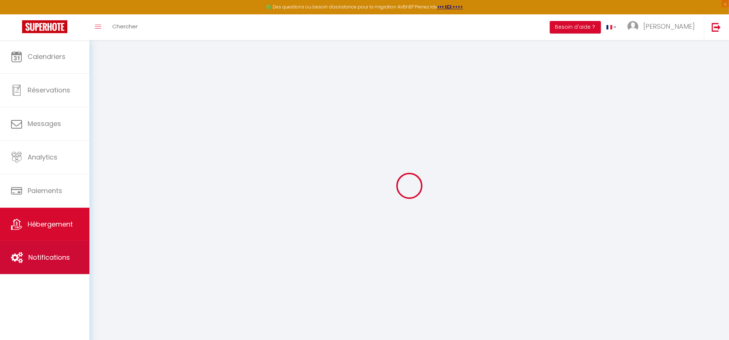
type input "3 pièces proche de [GEOGRAPHIC_DATA] avec terrasse/Parking"
type input "WELIDAYS"
type input "SAS"
type input "66 Avenue des Champs Elysées"
type input "75008"
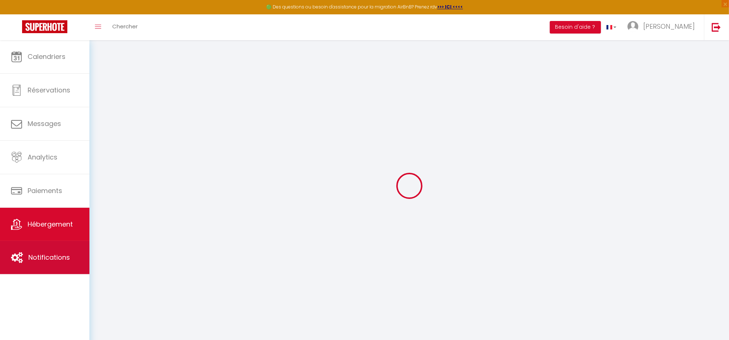
type input "Paris"
select select "2"
type input "94"
type input "60"
select select
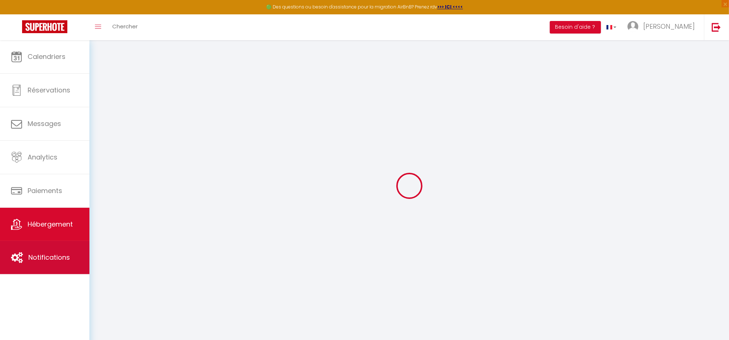
select select
type input "1 Avenue de Verdun"
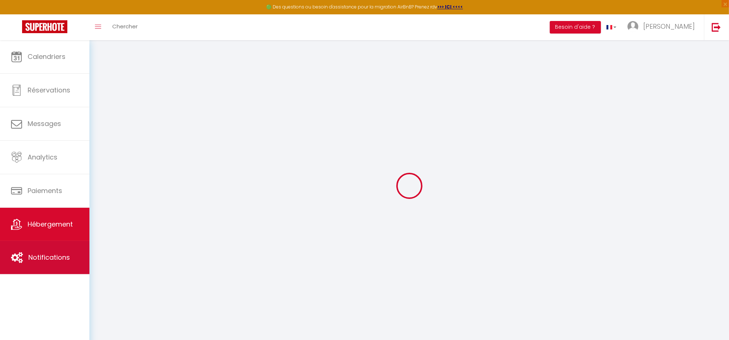
type input "92320"
type input "Châtillon"
type input "[EMAIL_ADDRESS][DOMAIN_NAME]"
select select "9079"
checkbox input "false"
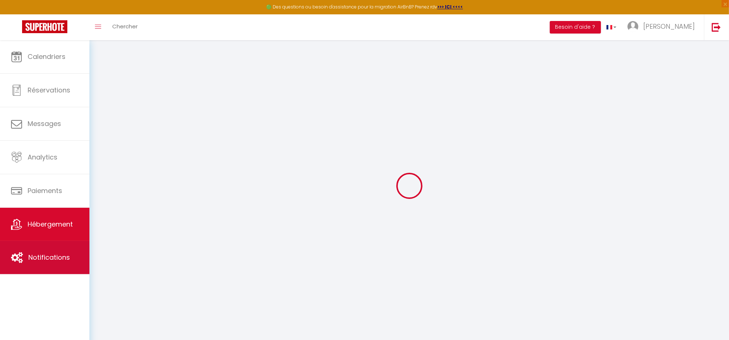
checkbox input "false"
type input "0"
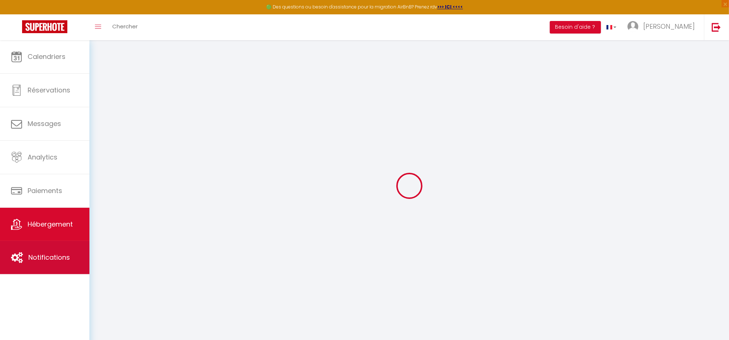
type input "0"
select select "38947"
select select
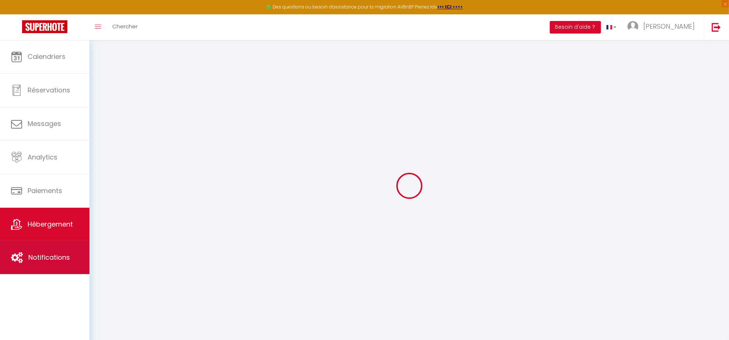
select select
checkbox input "false"
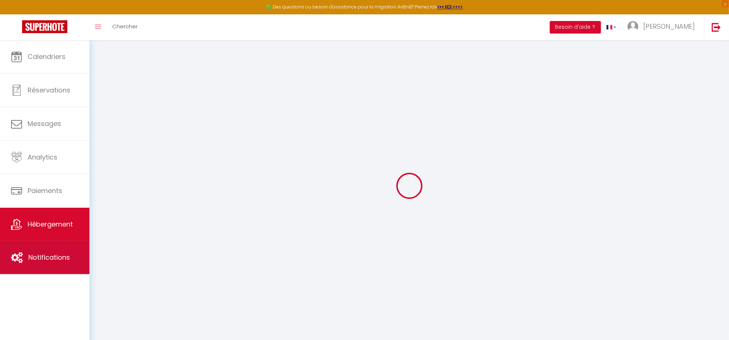
checkbox input "false"
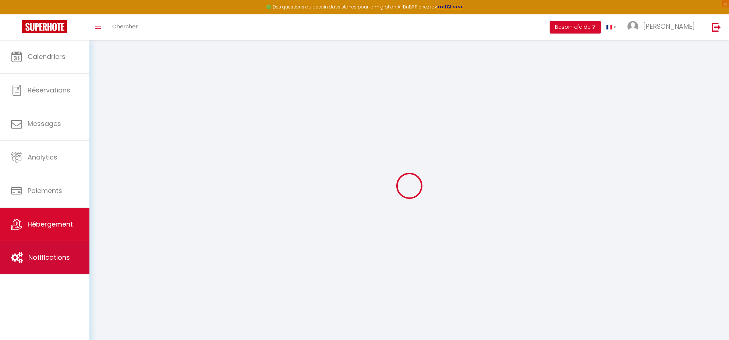
checkbox input "false"
select select "16:00"
select select "23:45"
select select "11:00"
select select "30"
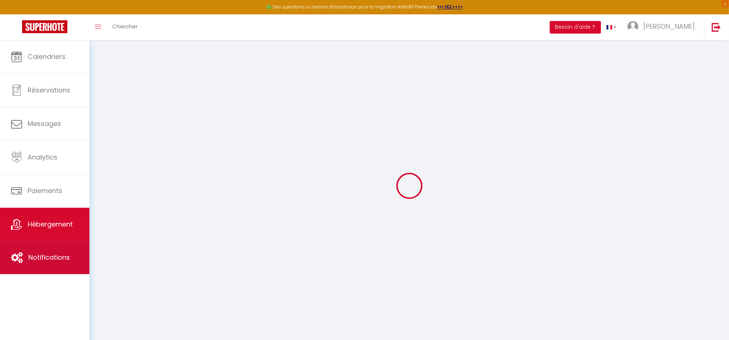
select select "120"
checkbox input "false"
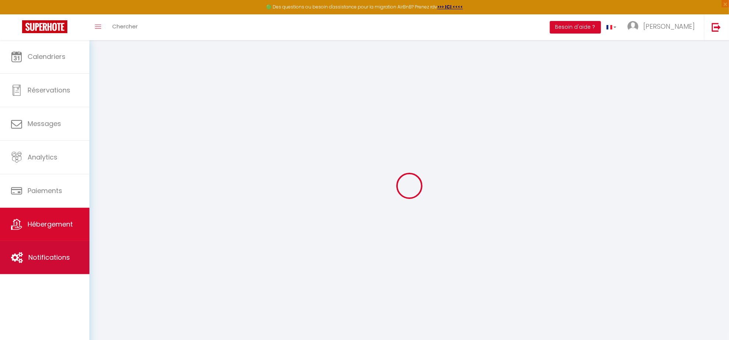
checkbox input "false"
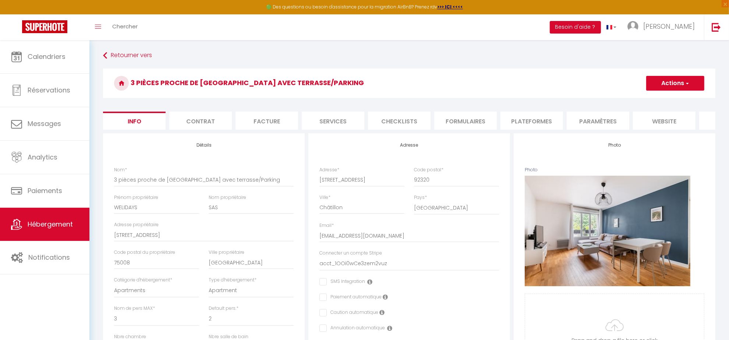
click at [270, 126] on li "Facture" at bounding box center [267, 121] width 63 height 18
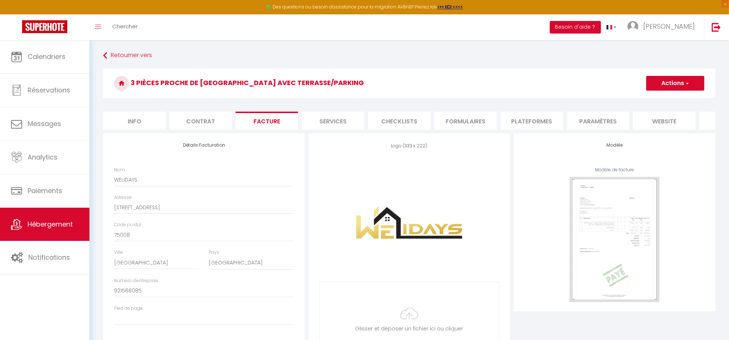
click at [128, 118] on li "Info" at bounding box center [134, 121] width 63 height 18
checkbox input "false"
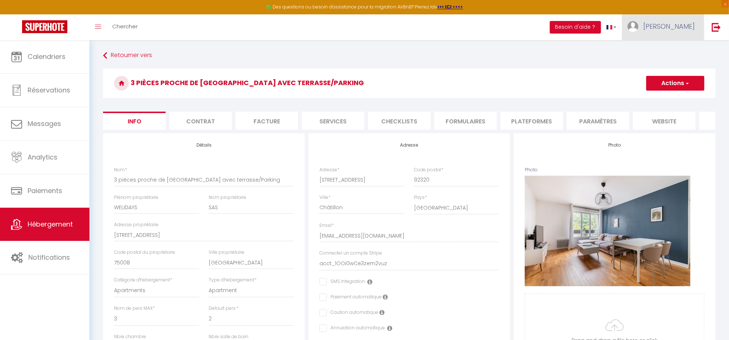
click at [683, 24] on span "[PERSON_NAME]" at bounding box center [670, 26] width 52 height 9
click at [670, 50] on link "Paramètres" at bounding box center [675, 51] width 54 height 13
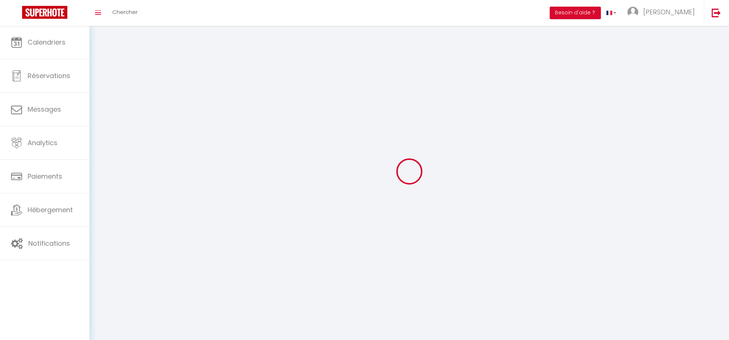
type input "[PERSON_NAME]"
type input "bado"
type input "0761842897"
type input "66 avenue des champs-élysées"
type input "75008"
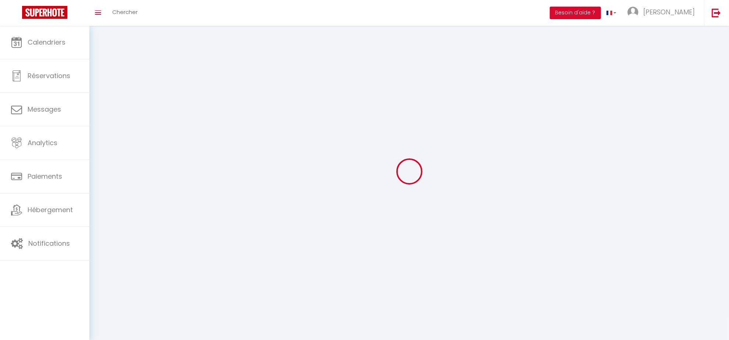
type input "paris"
type input "bXZAAZZPUbKR4lQk1OOXuXrp5"
type input "qfFzWUe1Dx3scwFemIPAS8ZzN"
select select "28"
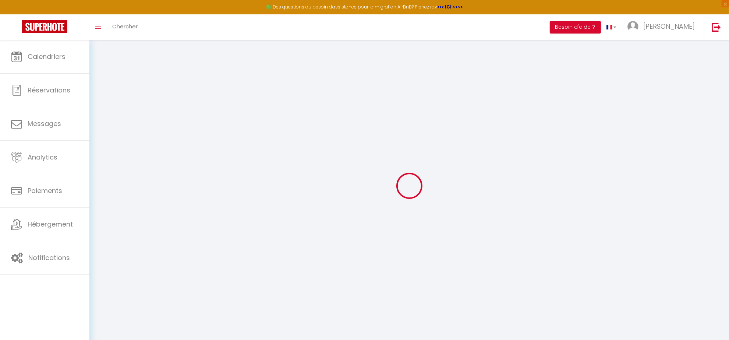
type input "bXZAAZZPUbKR4lQk1OOXuXrp5"
type input "qfFzWUe1Dx3scwFemIPAS8ZzN"
type input "https://app.superhote.com/#/get-available-rentals/qfFzWUe1Dx3scwFemIPAS8ZzN"
select select "fr"
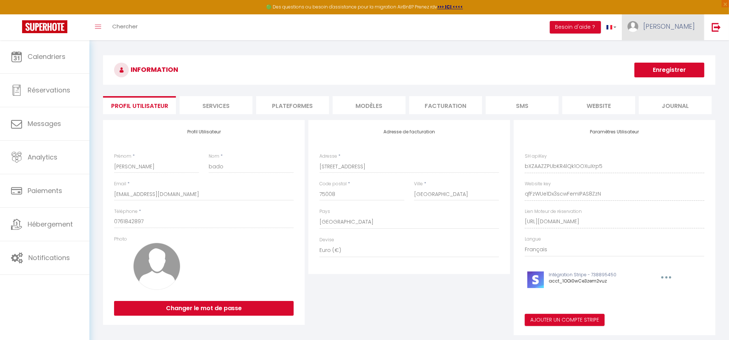
click at [685, 31] on link "[PERSON_NAME]" at bounding box center [663, 27] width 82 height 26
click at [670, 64] on link "Équipe" at bounding box center [675, 64] width 54 height 13
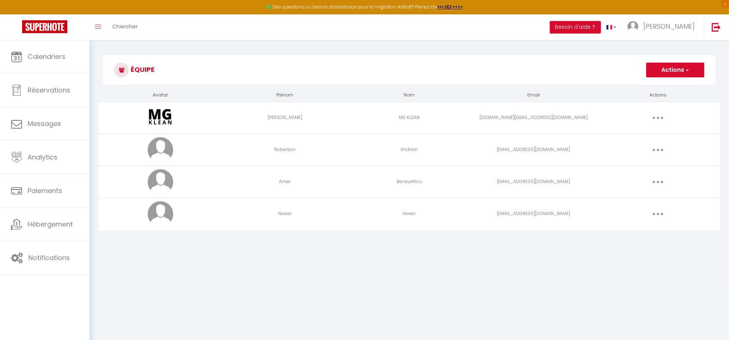
click at [661, 183] on button "button" at bounding box center [658, 182] width 21 height 12
click at [634, 198] on link "Editer" at bounding box center [639, 199] width 54 height 13
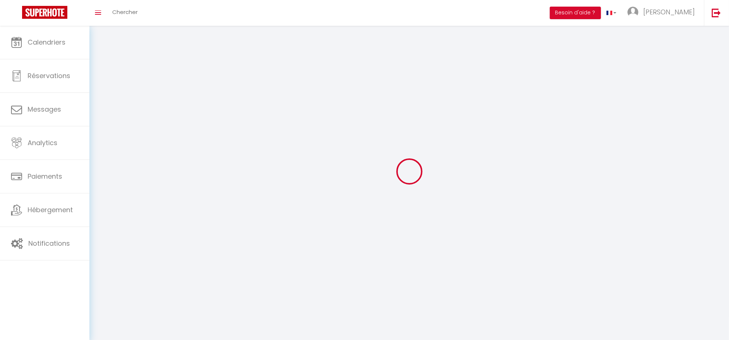
type input "Amel"
type input "Beneyettou"
type input "bercy.batiment@gmail.com"
type textarea "https://app.superhote.com/#/connect/NkD08fjdra"
checkbox input "false"
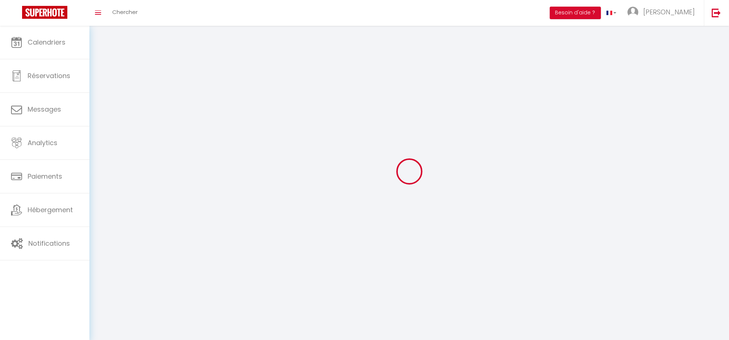
checkbox input "false"
checkbox input "true"
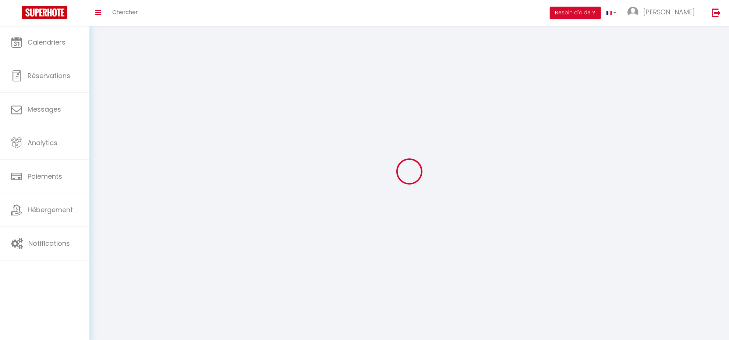
checkbox input "true"
checkbox input "false"
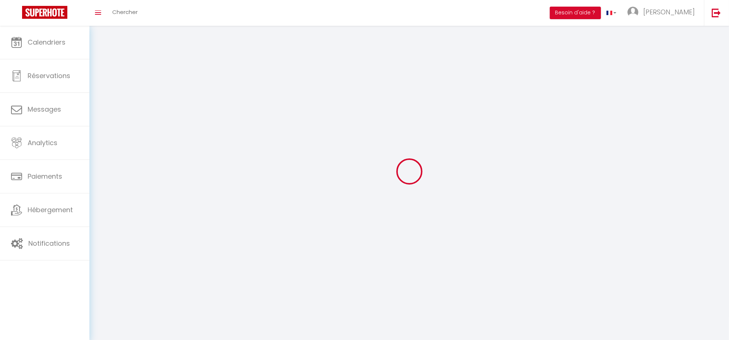
checkbox input "false"
checkbox input "true"
checkbox input "false"
select select
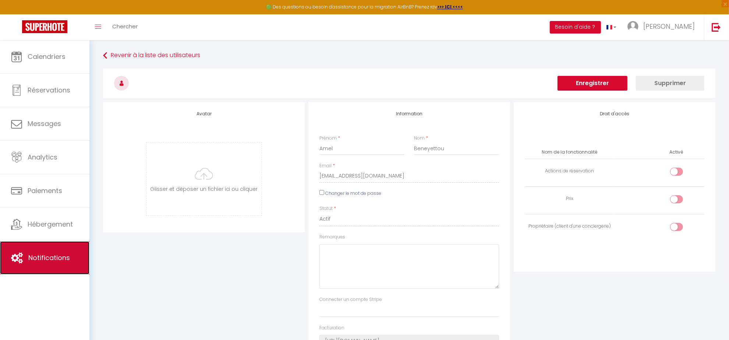
click at [24, 260] on link "Notifications" at bounding box center [44, 257] width 89 height 33
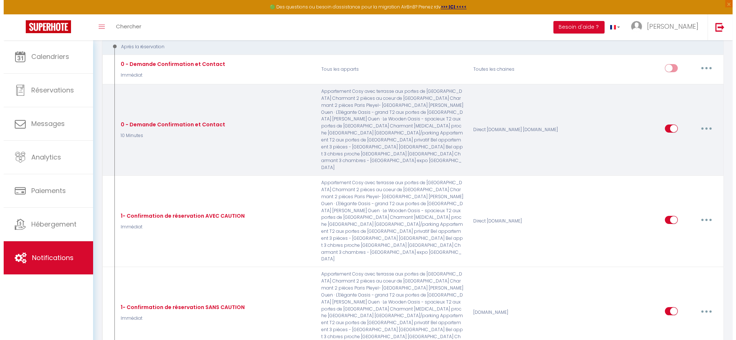
scroll to position [92, 0]
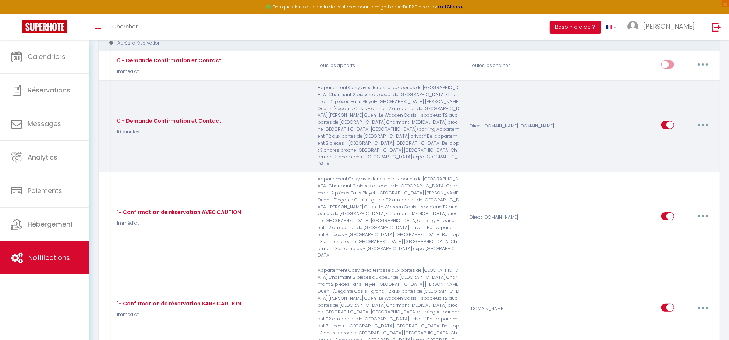
click at [704, 119] on button "button" at bounding box center [703, 125] width 21 height 12
click at [669, 135] on link "Editer" at bounding box center [684, 141] width 54 height 13
type input "0 - Demande Confirmation et Contact"
select select "10 Minutes"
select select "if_booking_is_paid"
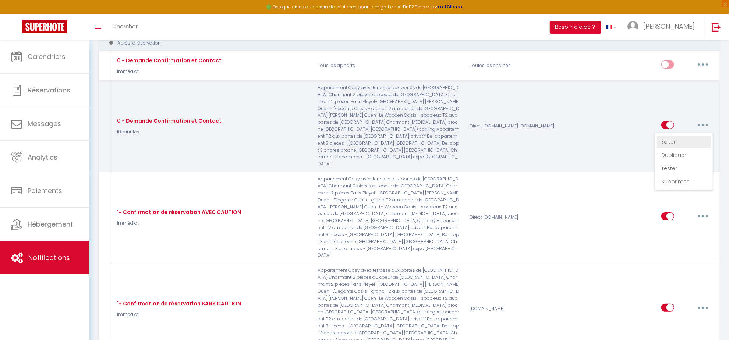
checkbox input "true"
checkbox input "false"
radio input "true"
type input "Merci de confirmer votre réservation - [BOOKING:ID] - [GUEST:FIRST_NAME] [GUEST…"
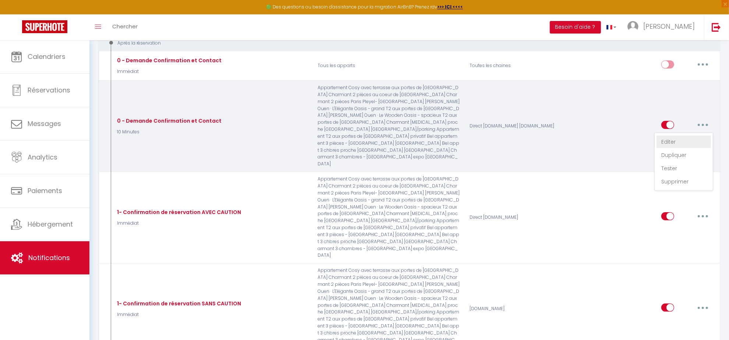
checkbox input "true"
checkbox input "false"
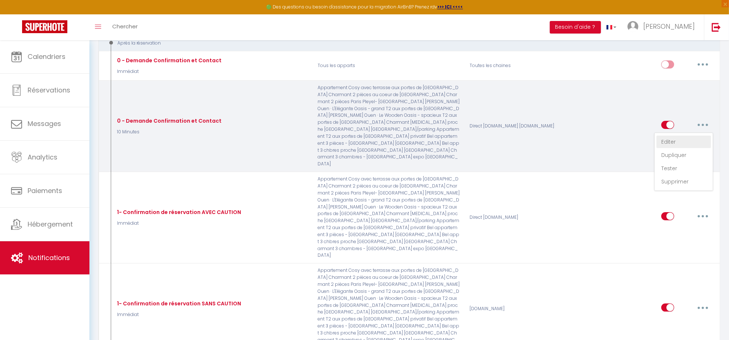
checkbox input "false"
checkbox input "true"
checkbox input "false"
checkbox input "true"
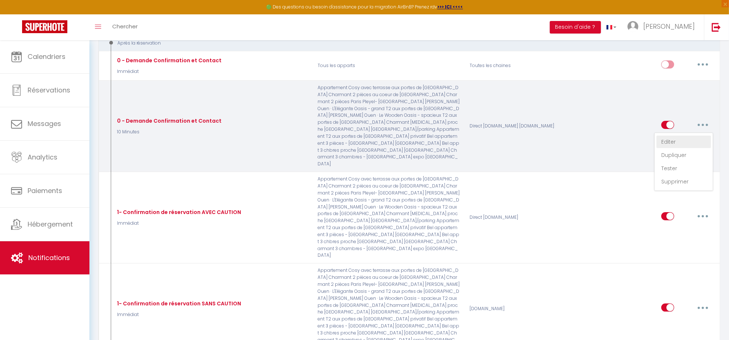
checkbox input "true"
checkbox input "false"
checkbox input "true"
checkbox input "false"
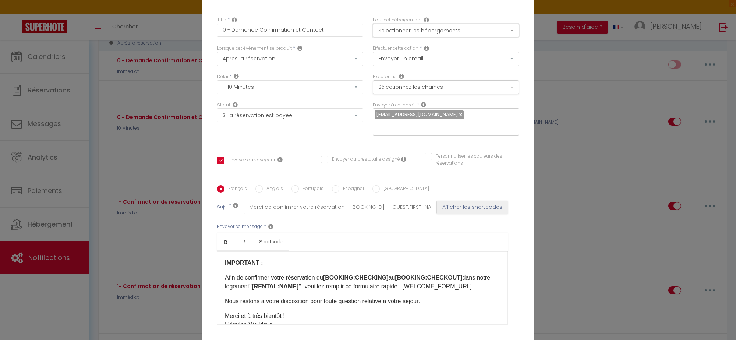
click at [438, 35] on button "Sélectionner les hébergements" at bounding box center [446, 31] width 146 height 14
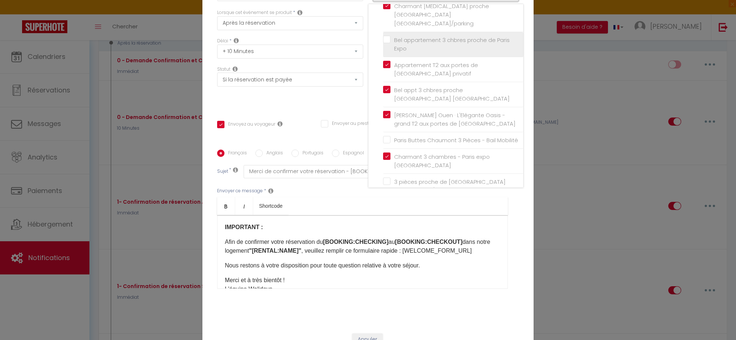
scroll to position [46, 0]
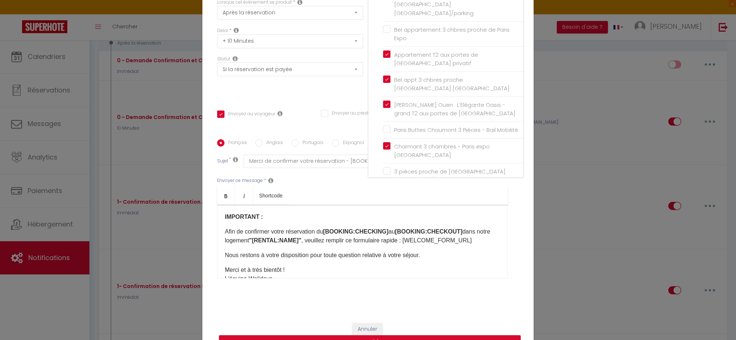
click at [519, 246] on div "Titre * 0 - Demande Confirmation et Contact Pour cet hébergement Sélectionner l…" at bounding box center [368, 139] width 331 height 352
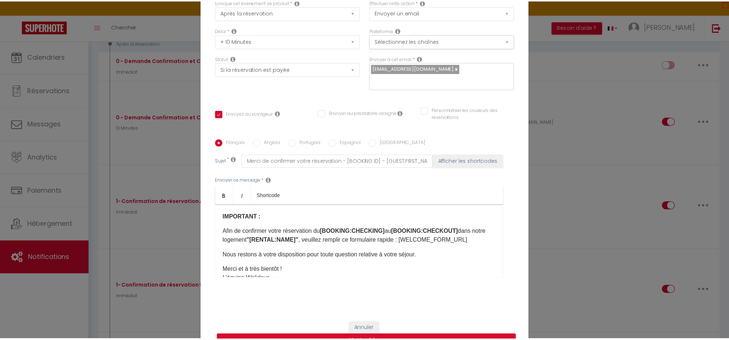
scroll to position [0, 0]
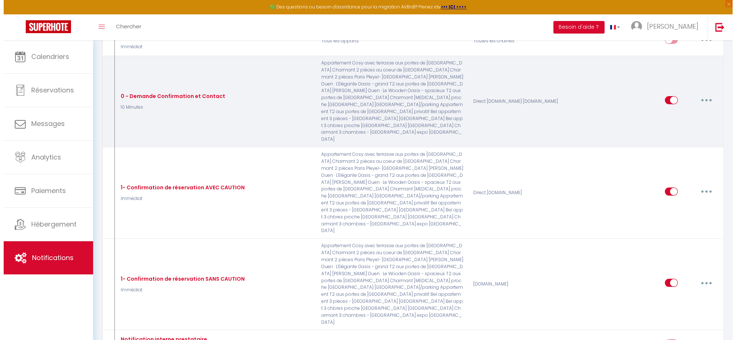
scroll to position [138, 0]
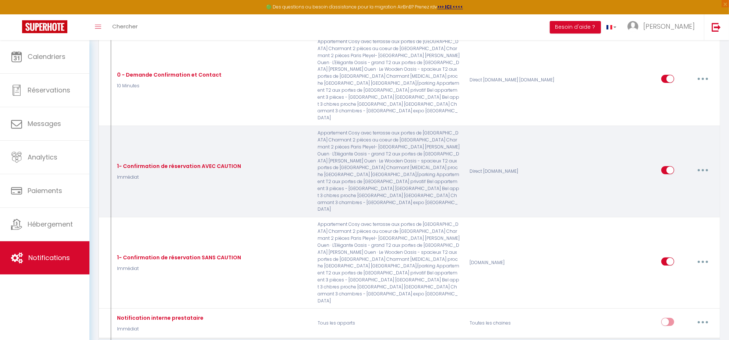
click at [706, 164] on button "button" at bounding box center [703, 170] width 21 height 12
click at [666, 181] on link "Editer" at bounding box center [684, 187] width 54 height 13
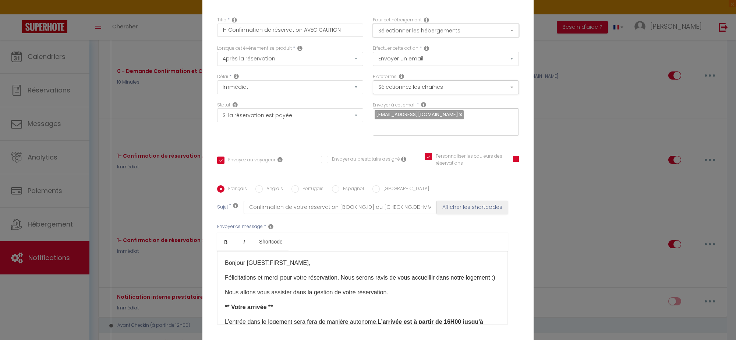
click at [393, 38] on button "Sélectionner les hébergements" at bounding box center [446, 31] width 146 height 14
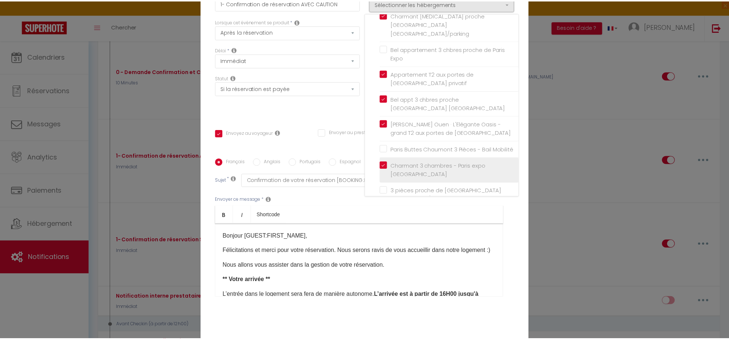
scroll to position [0, 0]
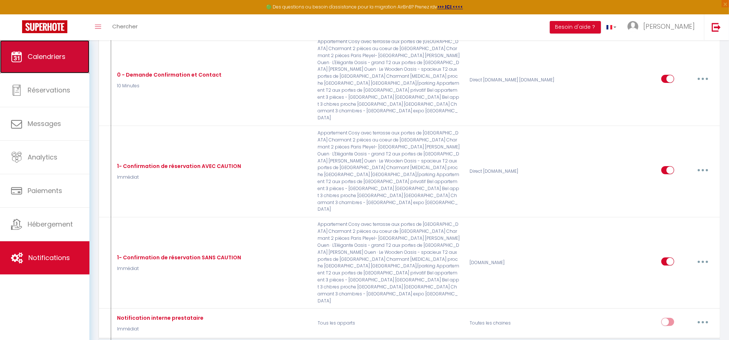
click at [38, 61] on link "Calendriers" at bounding box center [44, 56] width 89 height 33
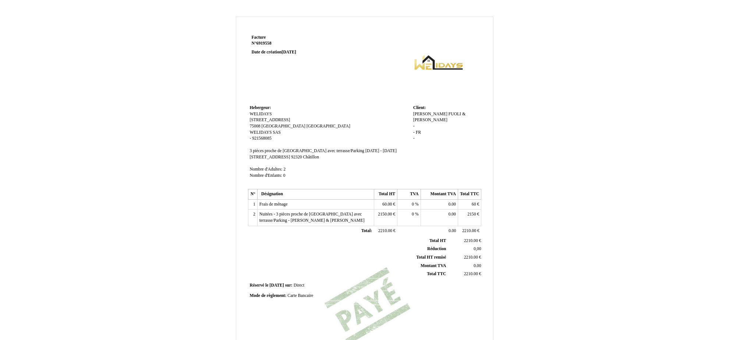
click at [446, 119] on div "[PERSON_NAME] & [PERSON_NAME] & [PERSON_NAME] - - FR FR -" at bounding box center [446, 129] width 66 height 37
click at [448, 112] on span "Laura ALCAZAR FUOLI &" at bounding box center [439, 114] width 52 height 5
click at [468, 147] on div "Laura ALCAZAR FUOLI & Laura ALCAZAR FUOLI & Hakim BOULHARES Hakim BOULHARES - -…" at bounding box center [446, 130] width 66 height 38
click at [419, 133] on span "FR" at bounding box center [418, 132] width 5 height 5
click at [435, 159] on td "Client: Client: Laura ALCAZAR FUOLI & Laura ALCAZAR FUOLI & Hakim BOULHARES Hak…" at bounding box center [447, 145] width 70 height 84
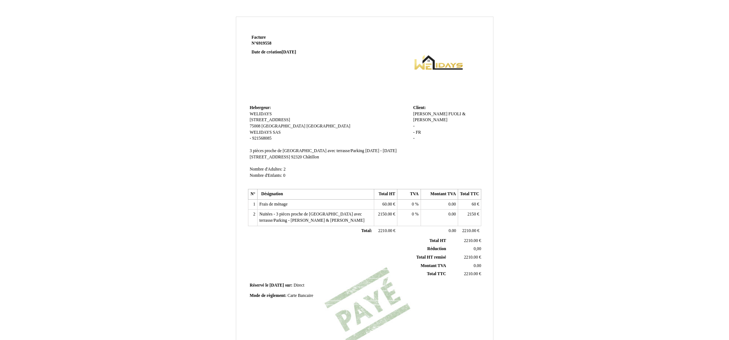
click at [360, 172] on td "Hebergeur: Hebergeur: WELIDAYS WELIDAYS 66, avenue des Champs Élysées 66, avenu…" at bounding box center [329, 145] width 163 height 84
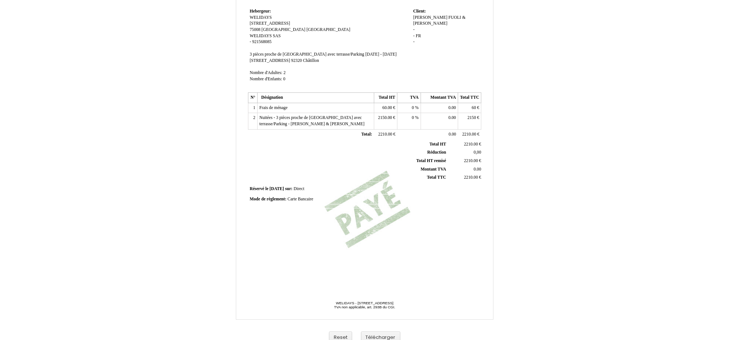
scroll to position [105, 0]
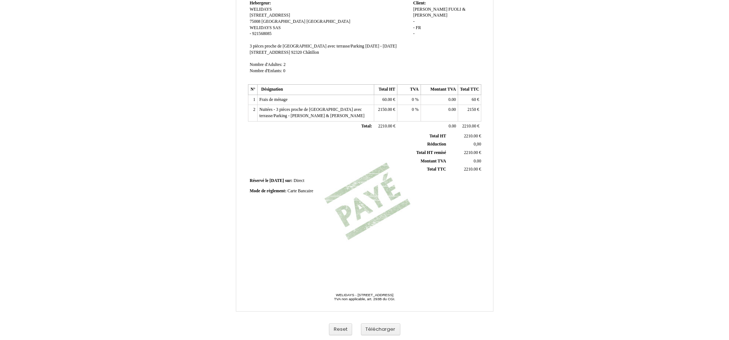
click at [299, 192] on span "Carte Bancaire" at bounding box center [301, 191] width 26 height 5
click at [288, 240] on div "Facture Facture N° 6919558 6919558 Date de création 08 October 2025 Hebergeur: …" at bounding box center [365, 102] width 236 height 348
click at [385, 328] on button "Télécharger" at bounding box center [380, 329] width 39 height 12
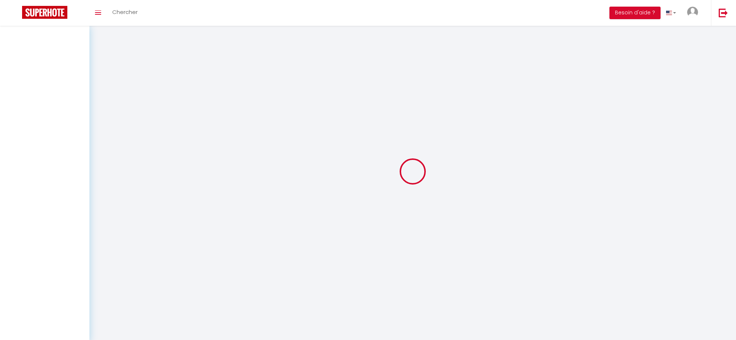
select select
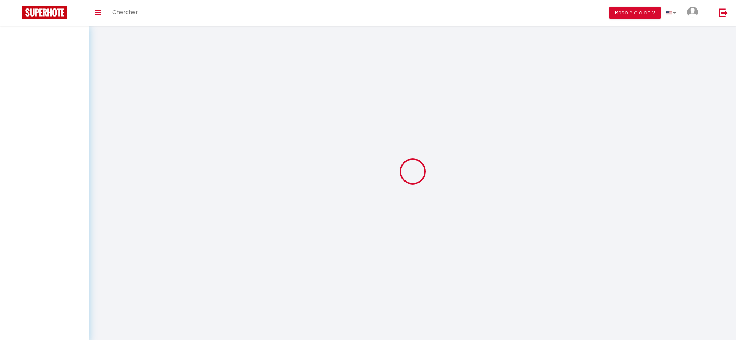
select select
checkbox input "false"
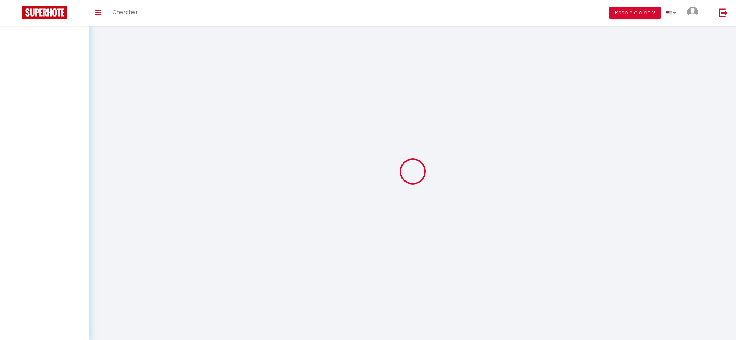
select select
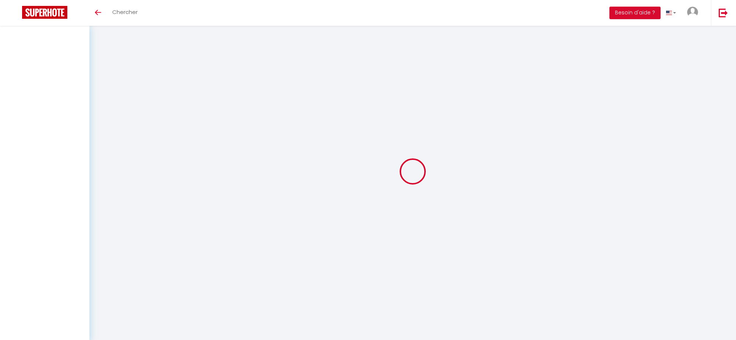
select select
checkbox input "false"
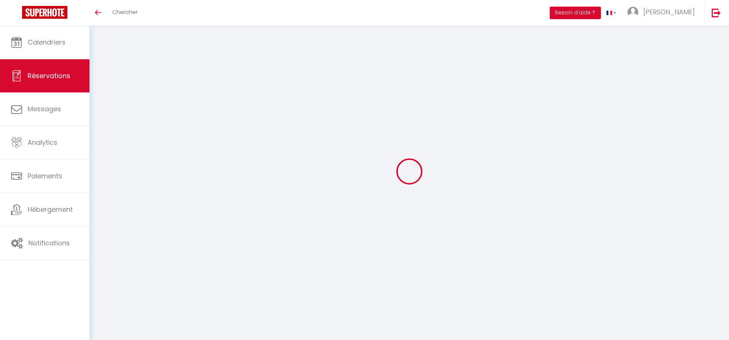
select select
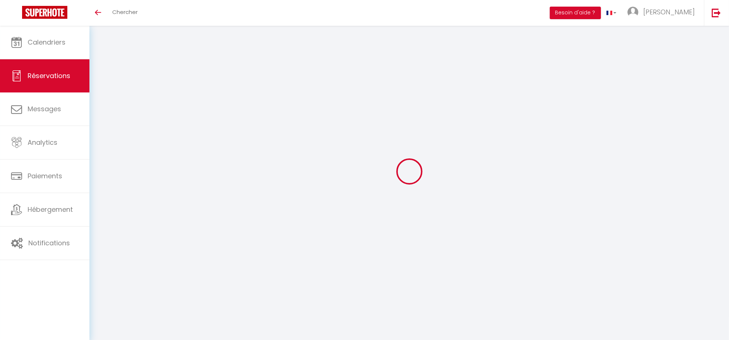
select select
checkbox input "false"
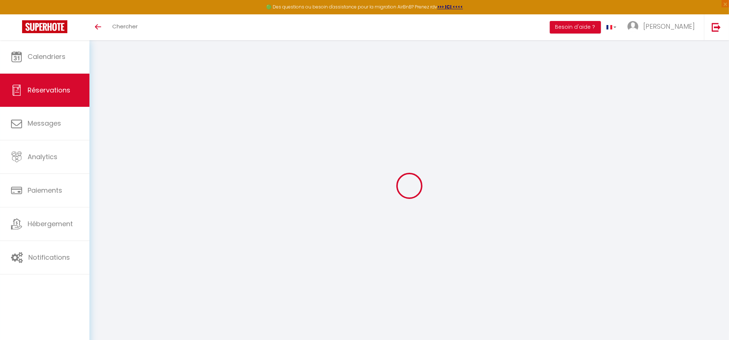
select select "cleaning"
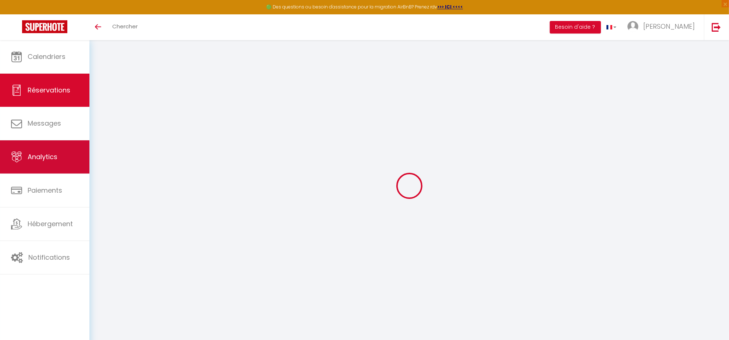
select select
checkbox input "false"
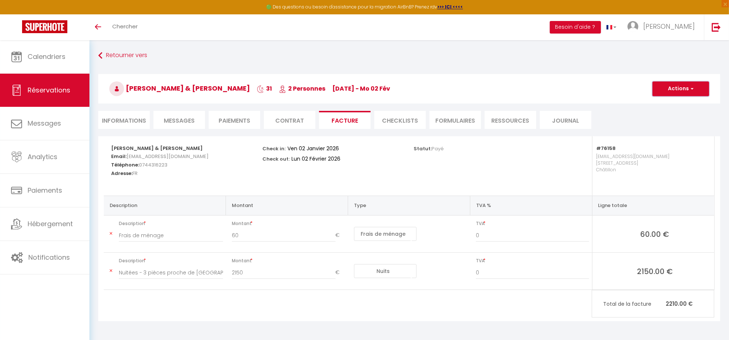
click at [691, 91] on span "button" at bounding box center [691, 88] width 4 height 7
click at [669, 115] on link "Aperçu et éditer" at bounding box center [676, 115] width 62 height 10
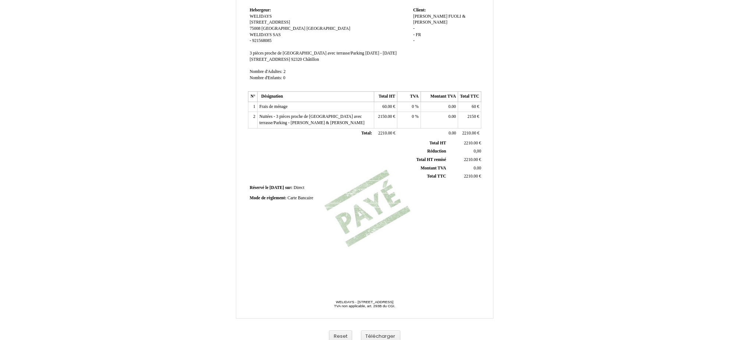
scroll to position [105, 0]
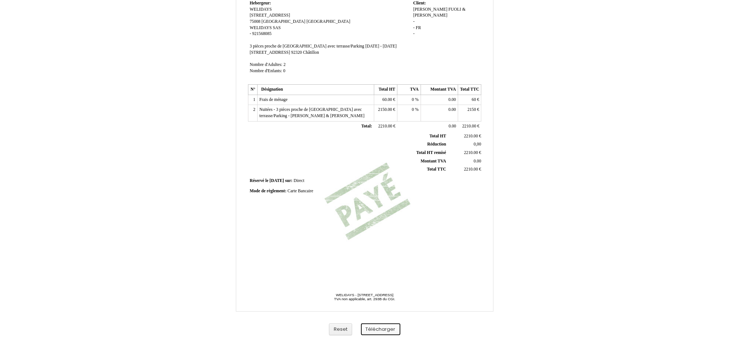
click at [387, 331] on button "Télécharger" at bounding box center [380, 329] width 39 height 12
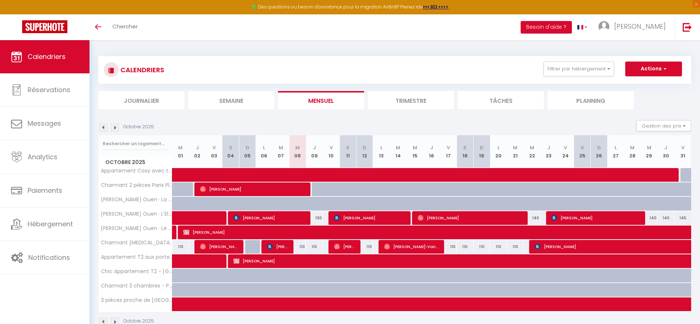
scroll to position [40, 0]
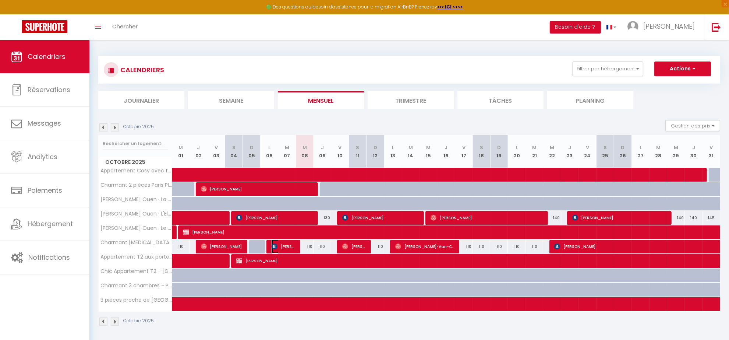
click at [285, 249] on span "[PERSON_NAME]" at bounding box center [284, 246] width 24 height 14
select select "OK"
select select "1"
select select "0"
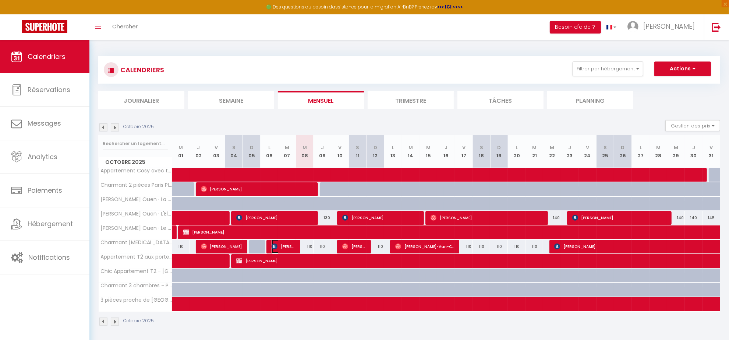
select select "1"
select select
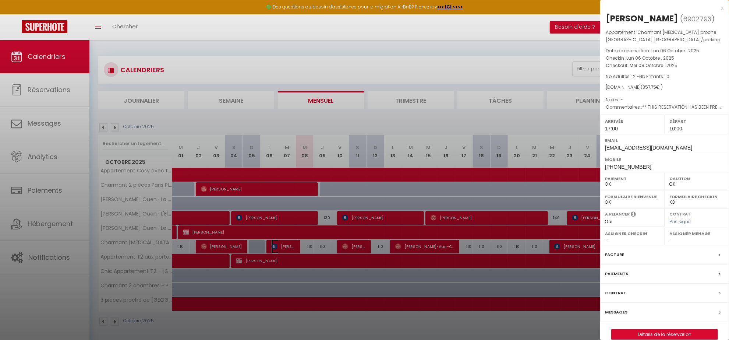
select select "38947"
click at [621, 313] on label "Messages" at bounding box center [616, 312] width 22 height 8
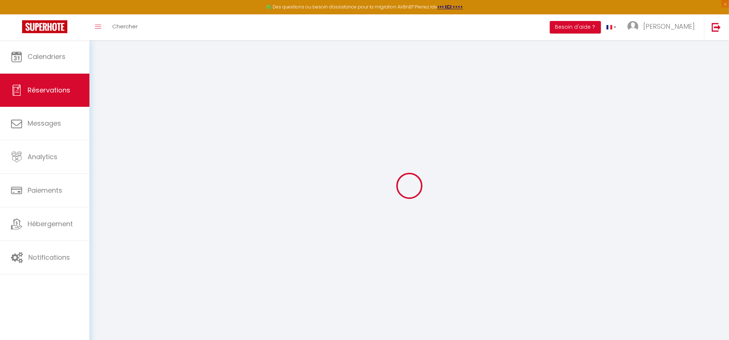
select select
checkbox input "false"
type textarea "** THIS RESERVATION HAS BEEN PRE-PAID ** BOOKING NOTE : Payment charge is EUR 5…"
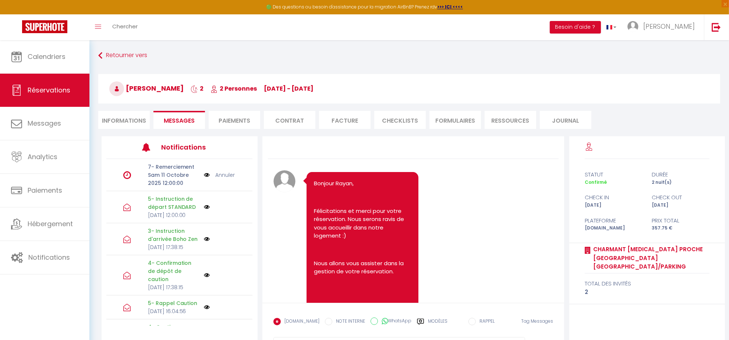
scroll to position [4506, 0]
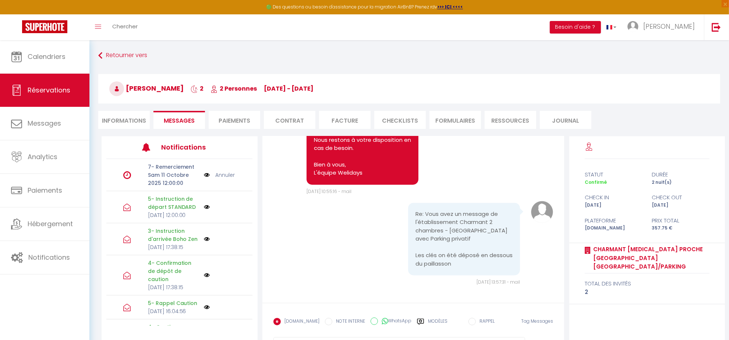
click at [221, 177] on link "Annuler" at bounding box center [225, 175] width 20 height 8
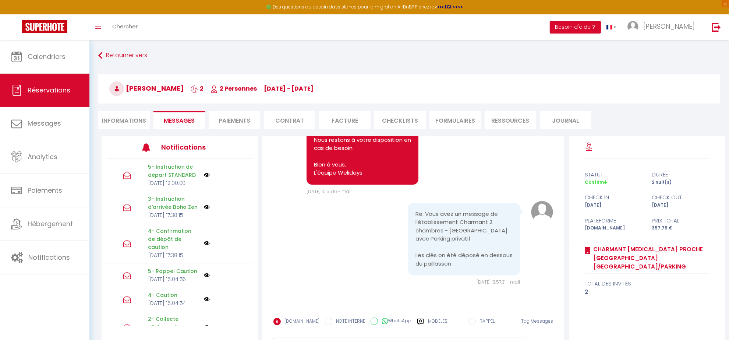
scroll to position [4460, 0]
